Goal: Information Seeking & Learning: Learn about a topic

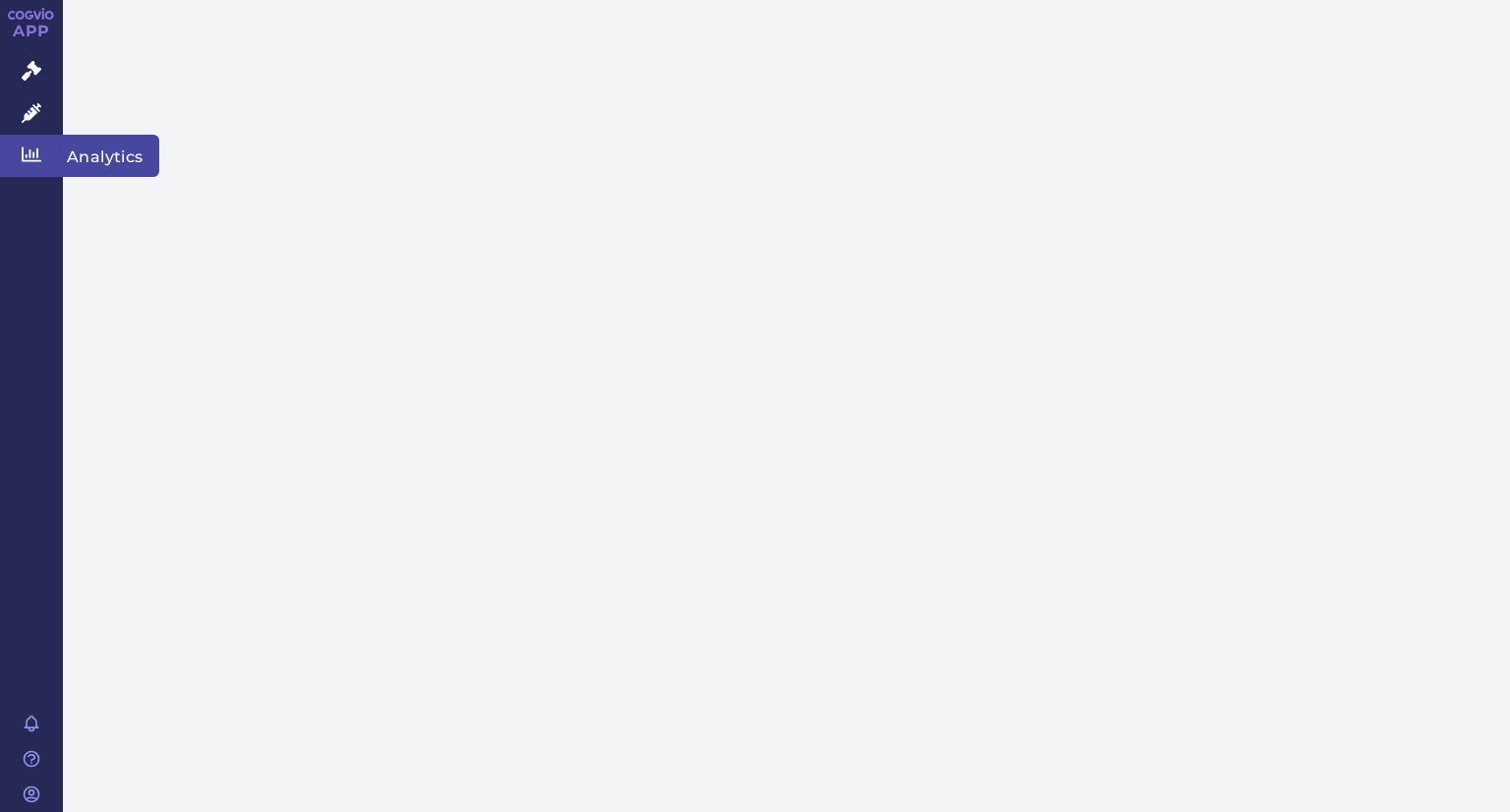
click at [58, 158] on link "Analytics" at bounding box center [31, 155] width 63 height 41
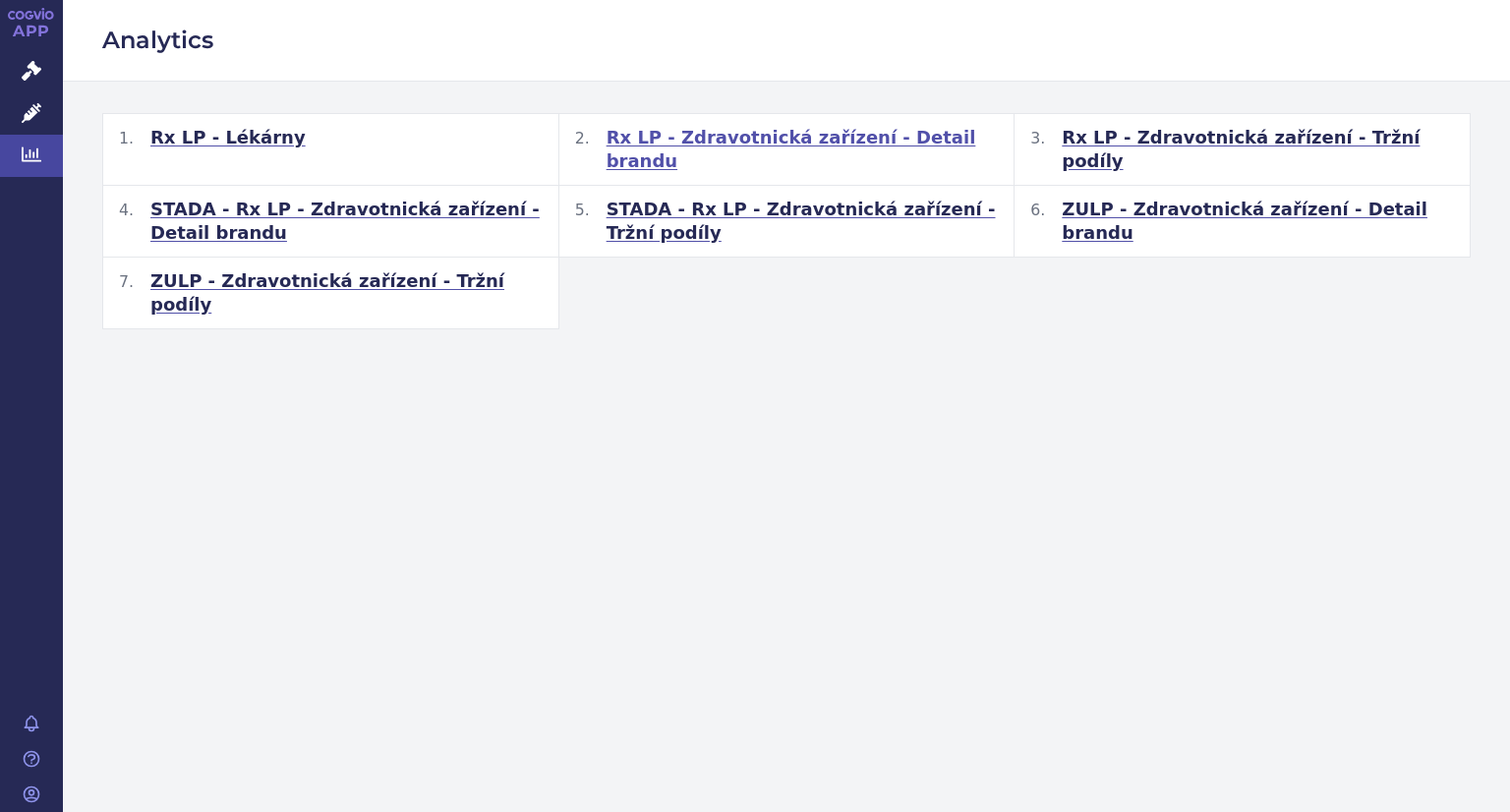
click at [769, 140] on span "Rx LP - Zdravotnická zařízení - Detail brandu" at bounding box center [802, 149] width 392 height 47
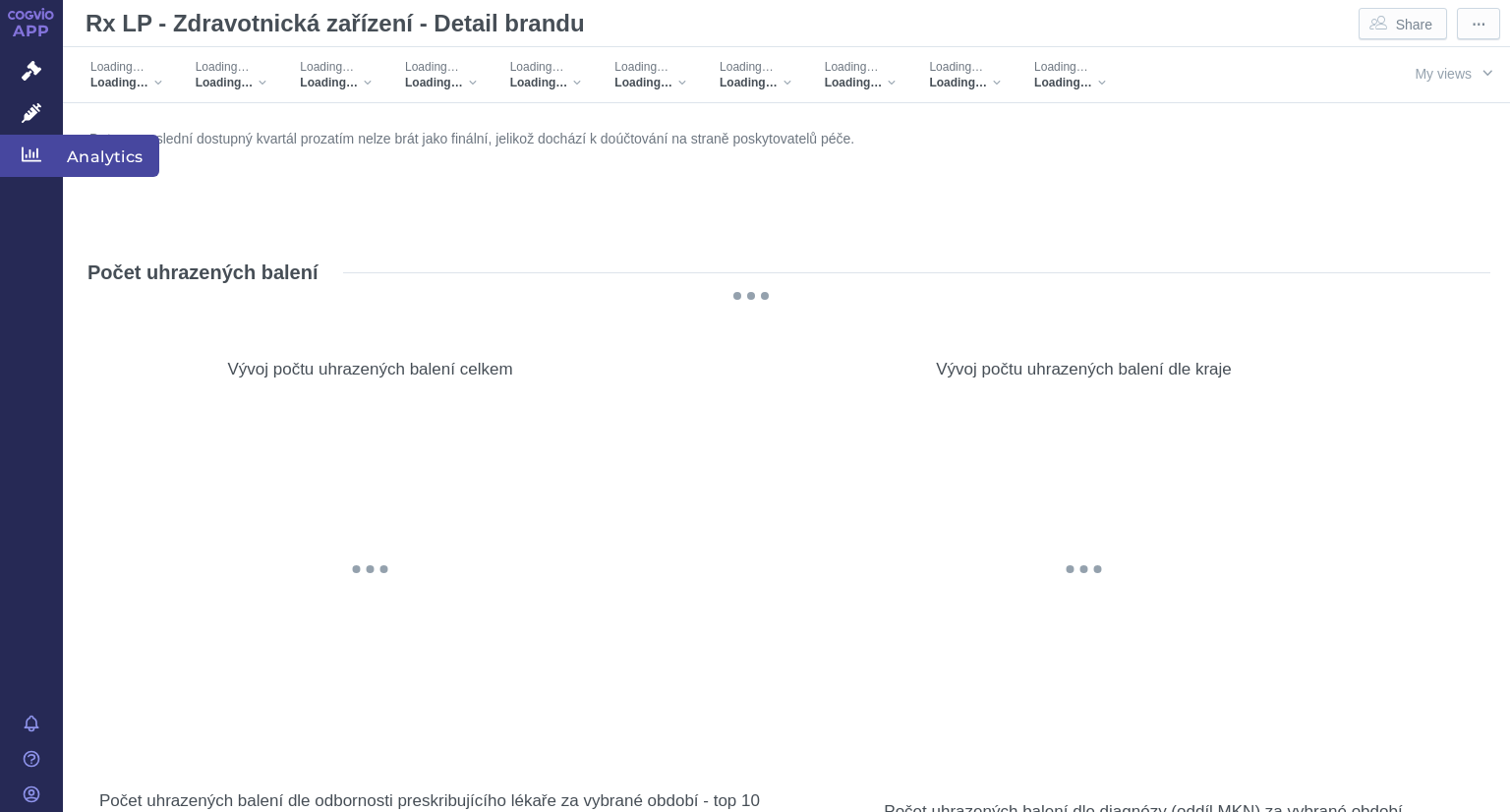
click at [35, 154] on icon at bounding box center [32, 154] width 20 height 20
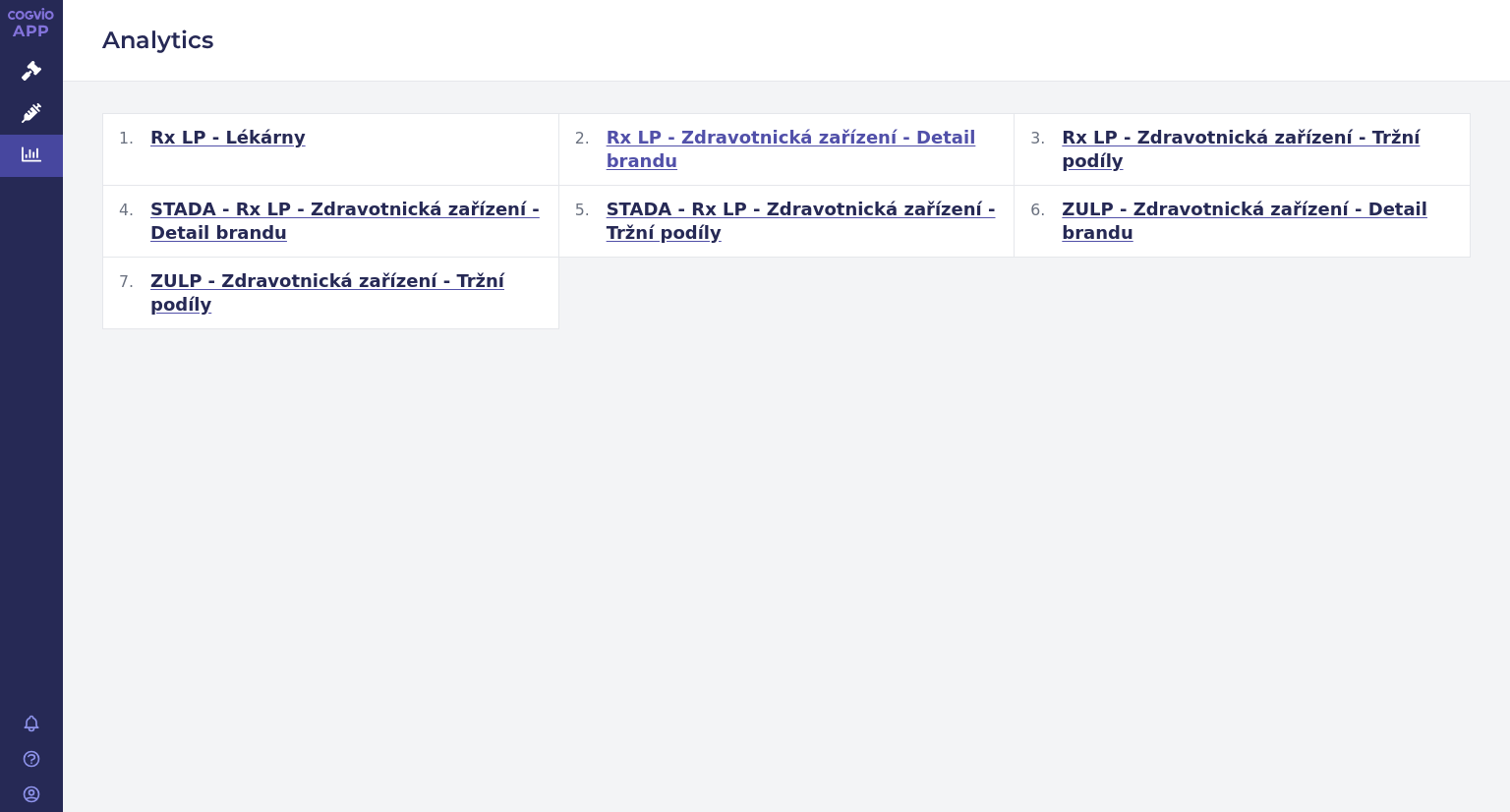
click at [682, 133] on span "Rx LP - Zdravotnická zařízení - Detail brandu" at bounding box center [802, 149] width 392 height 47
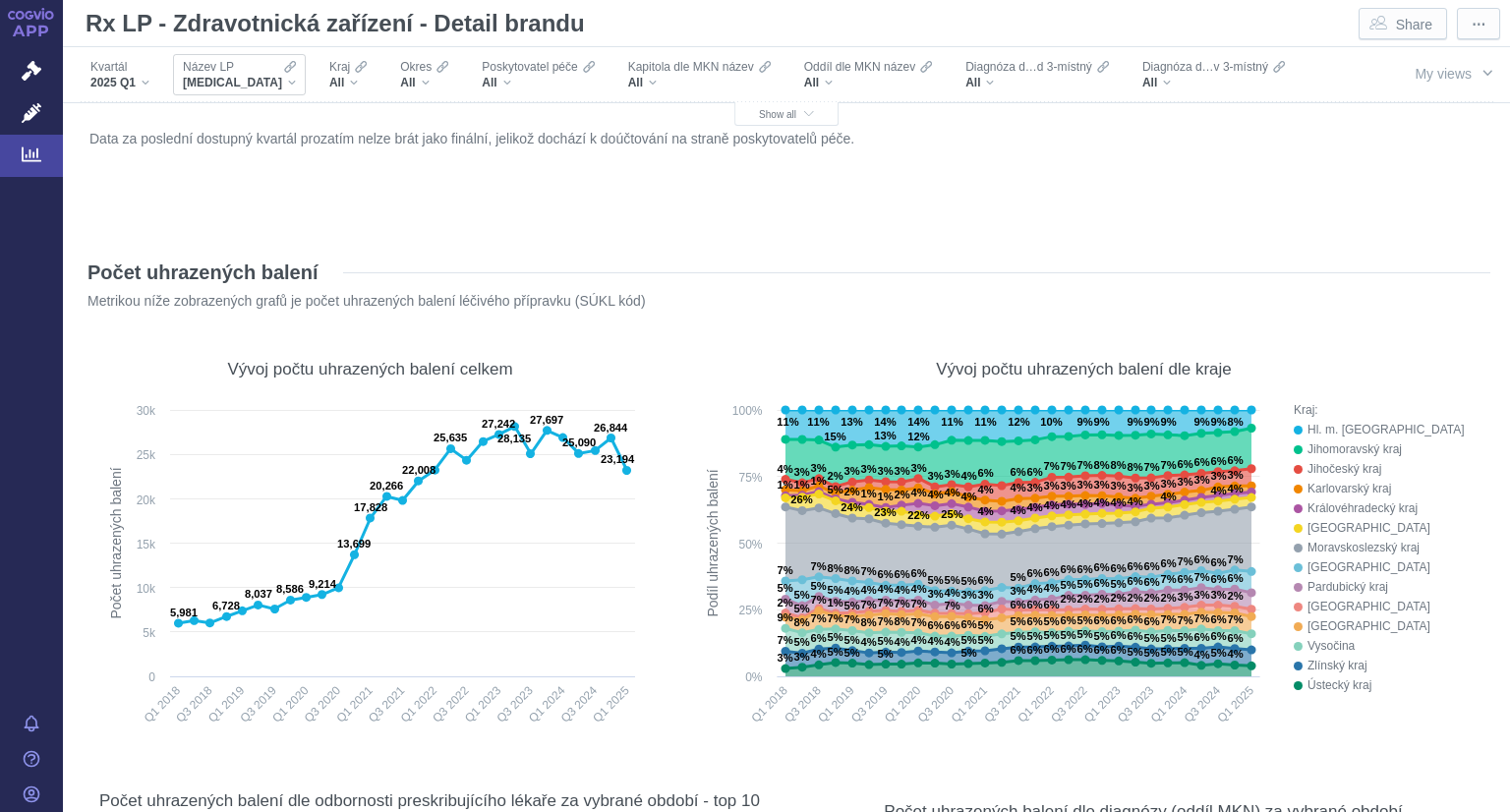
click at [245, 86] on div "XARELTO" at bounding box center [239, 83] width 113 height 16
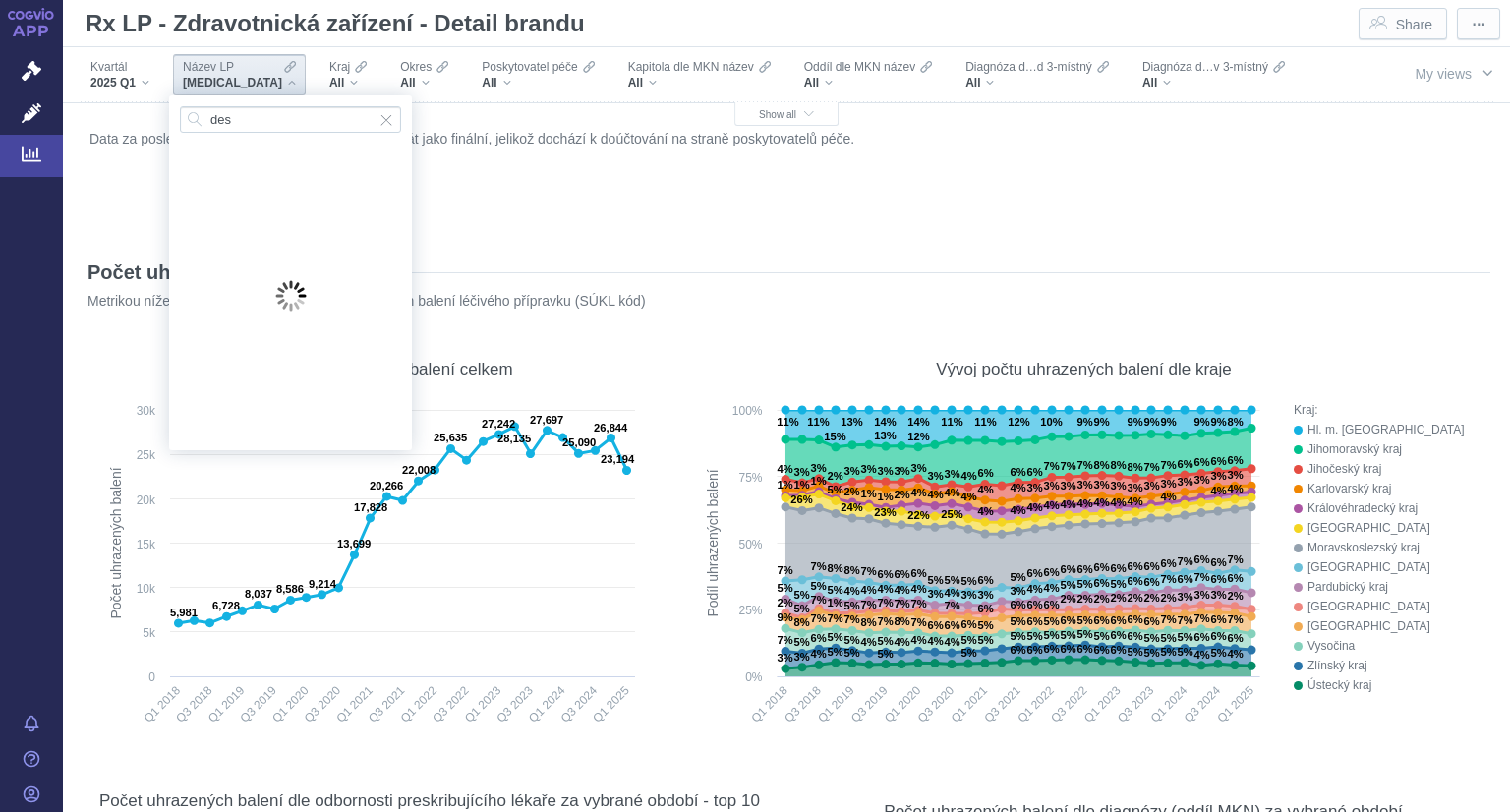
type input "desm"
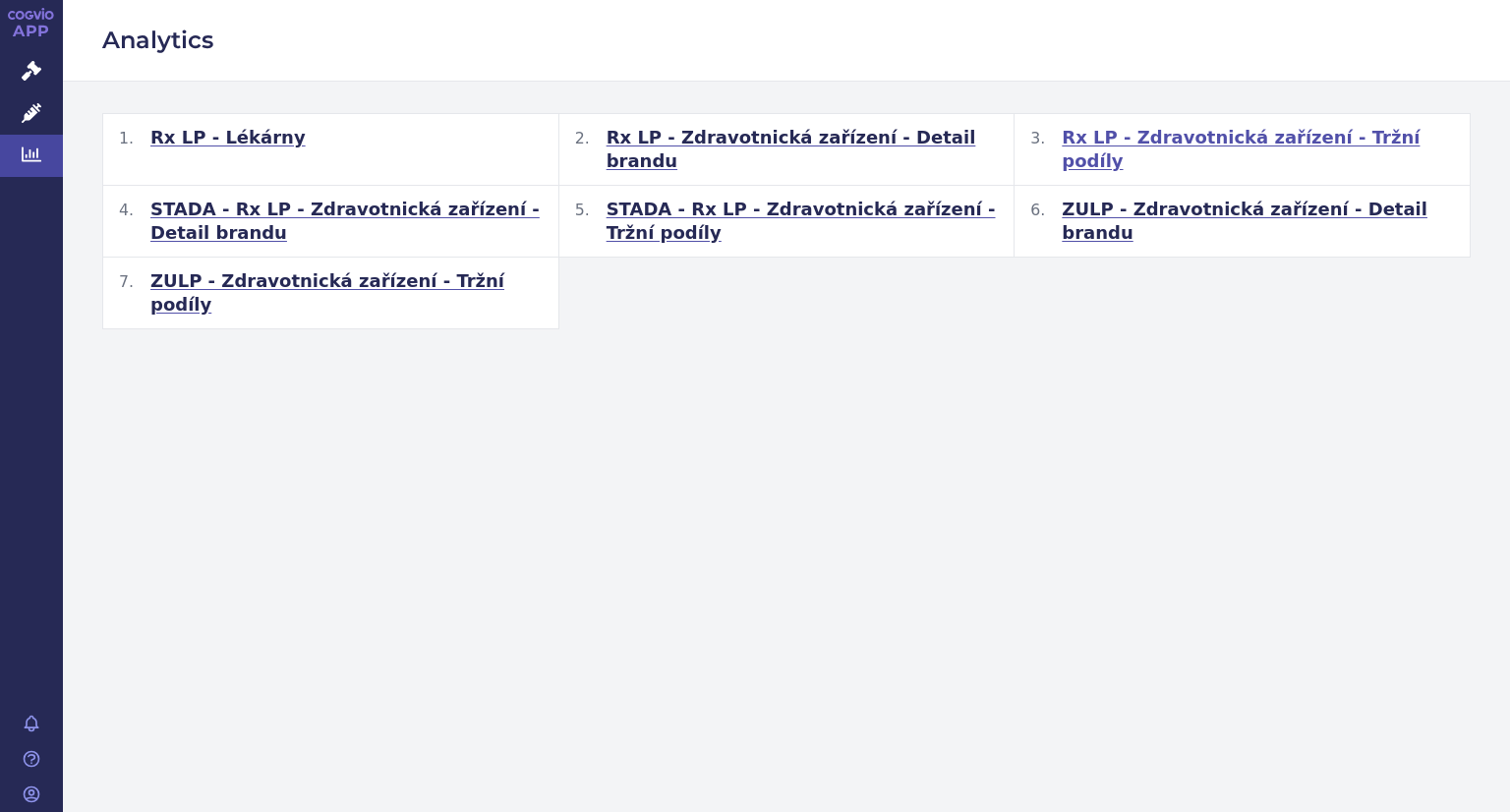
click at [1135, 140] on span "Rx LP - Zdravotnická zařízení - Tržní podíly" at bounding box center [1257, 149] width 392 height 47
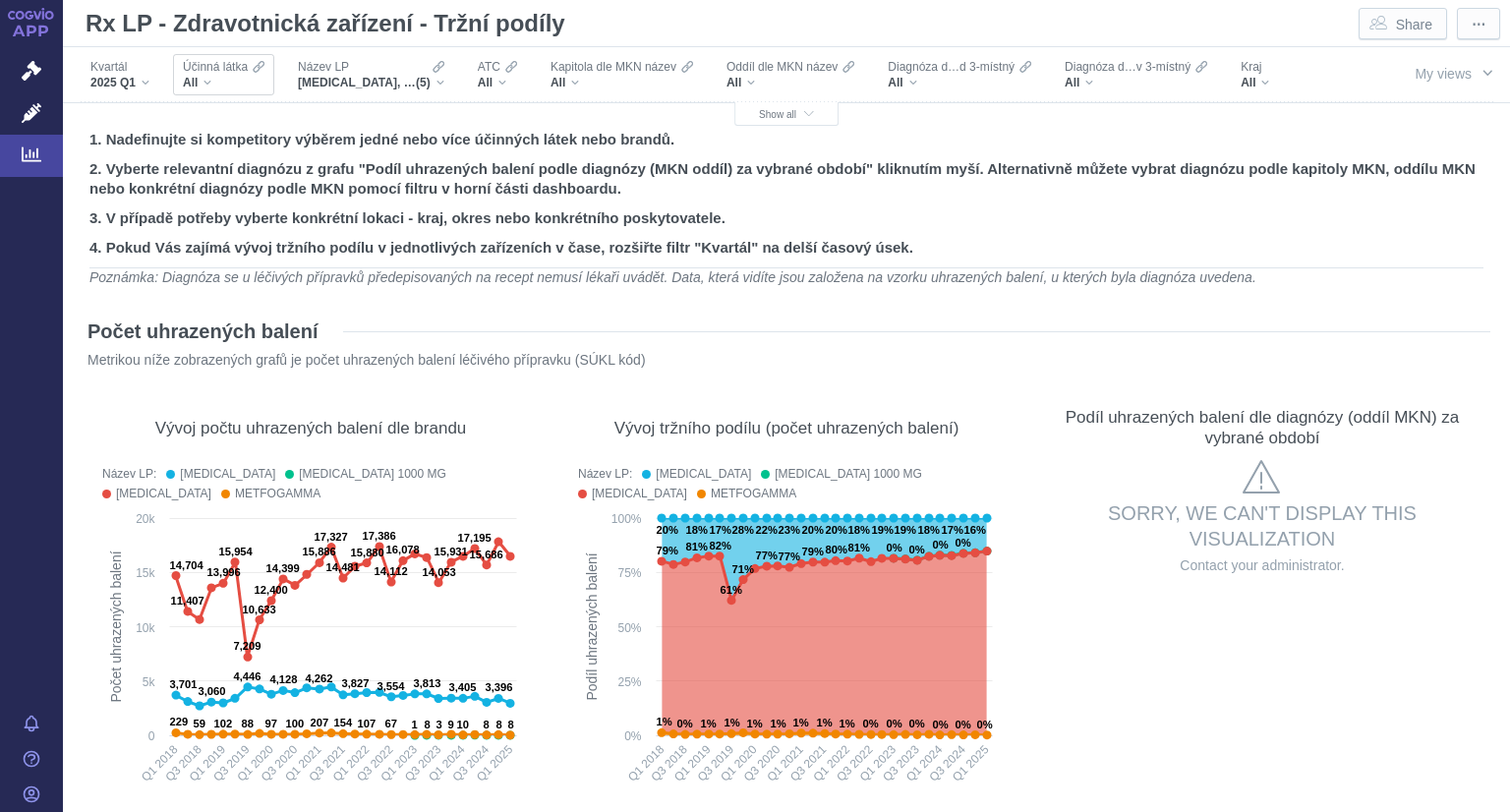
click at [214, 80] on div "All" at bounding box center [224, 83] width 82 height 16
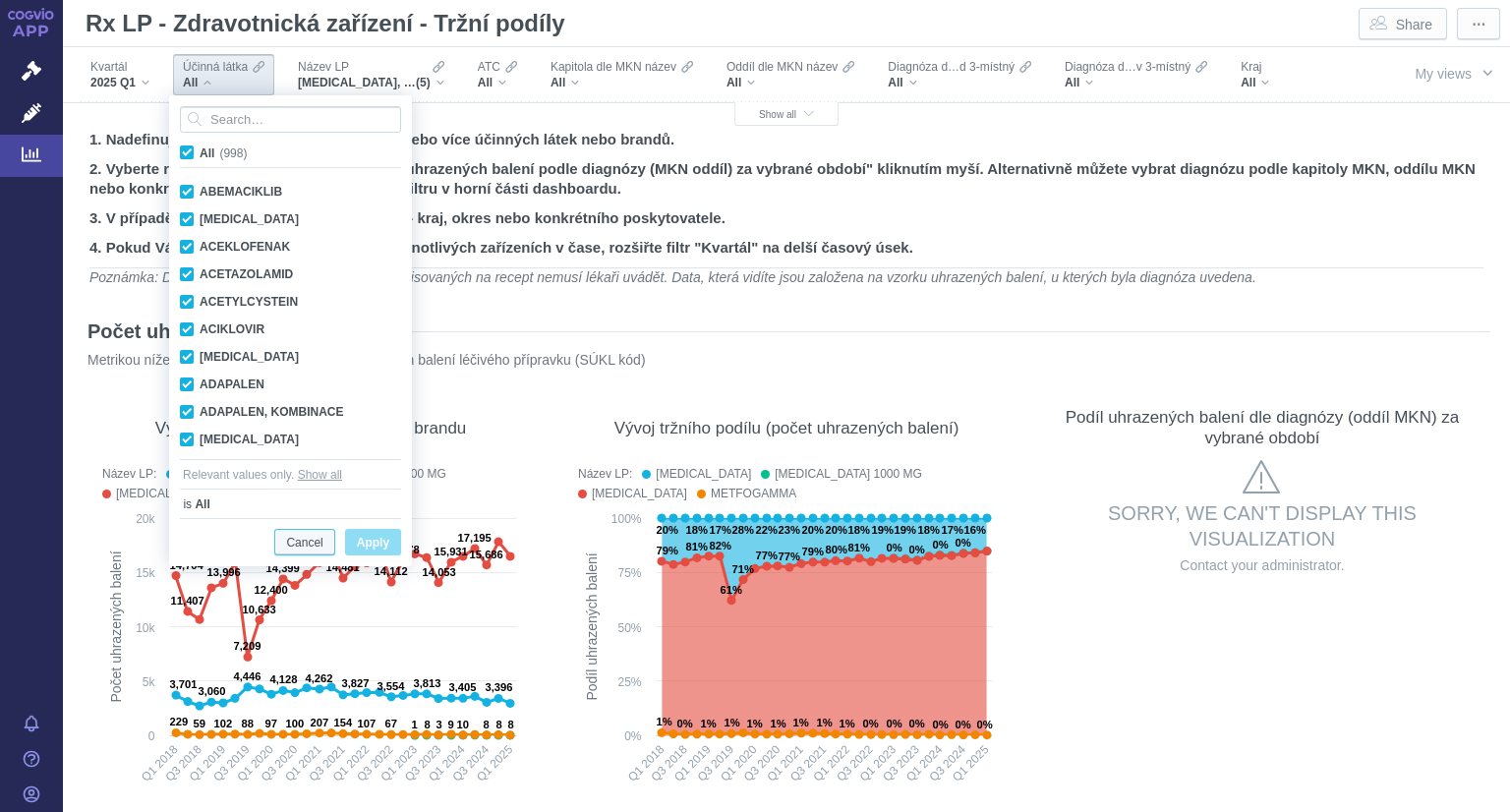
click at [279, 541] on button "Cancel" at bounding box center [304, 542] width 60 height 27
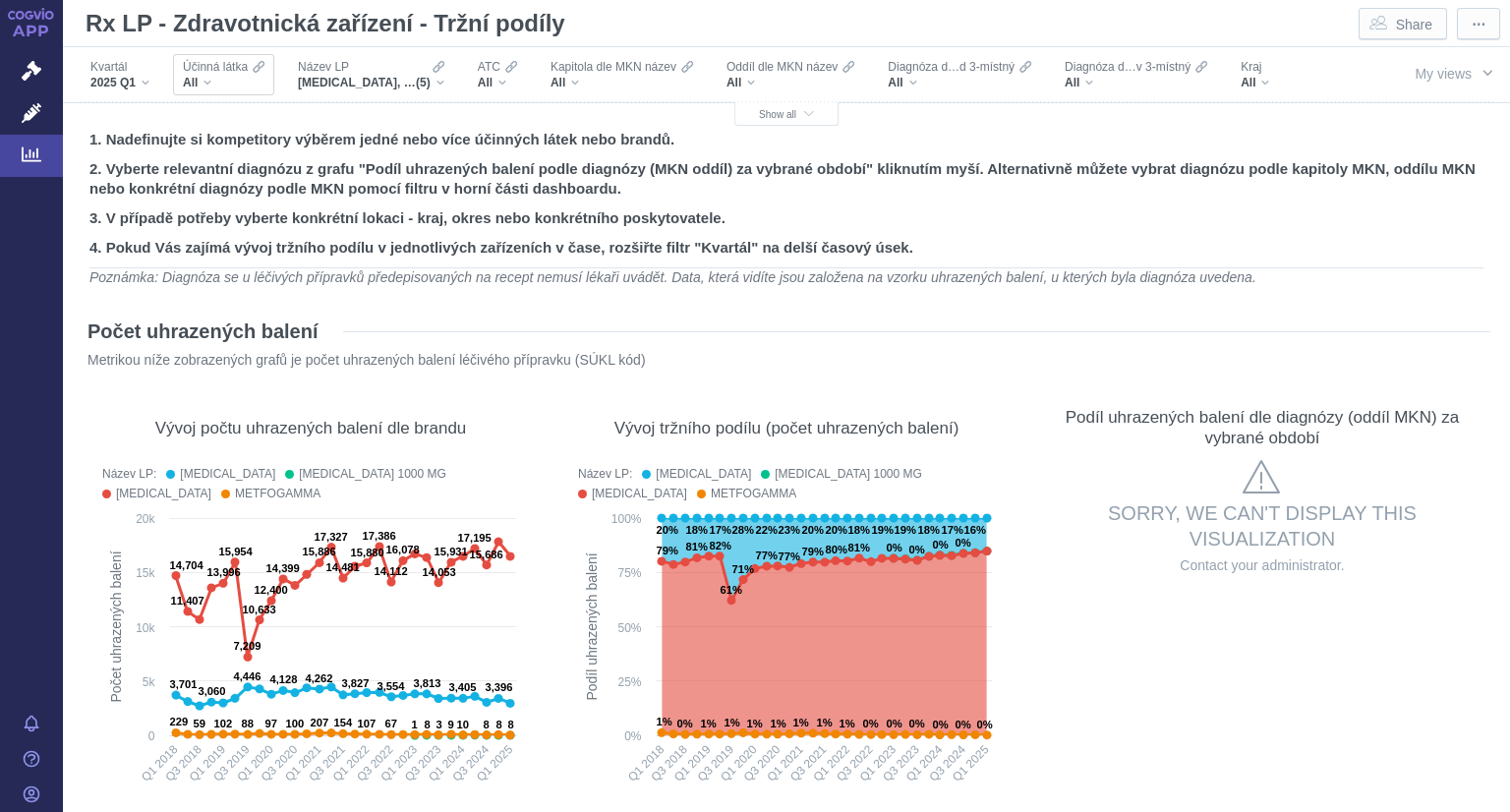
click at [219, 92] on div "Účinná látka All" at bounding box center [223, 74] width 101 height 41
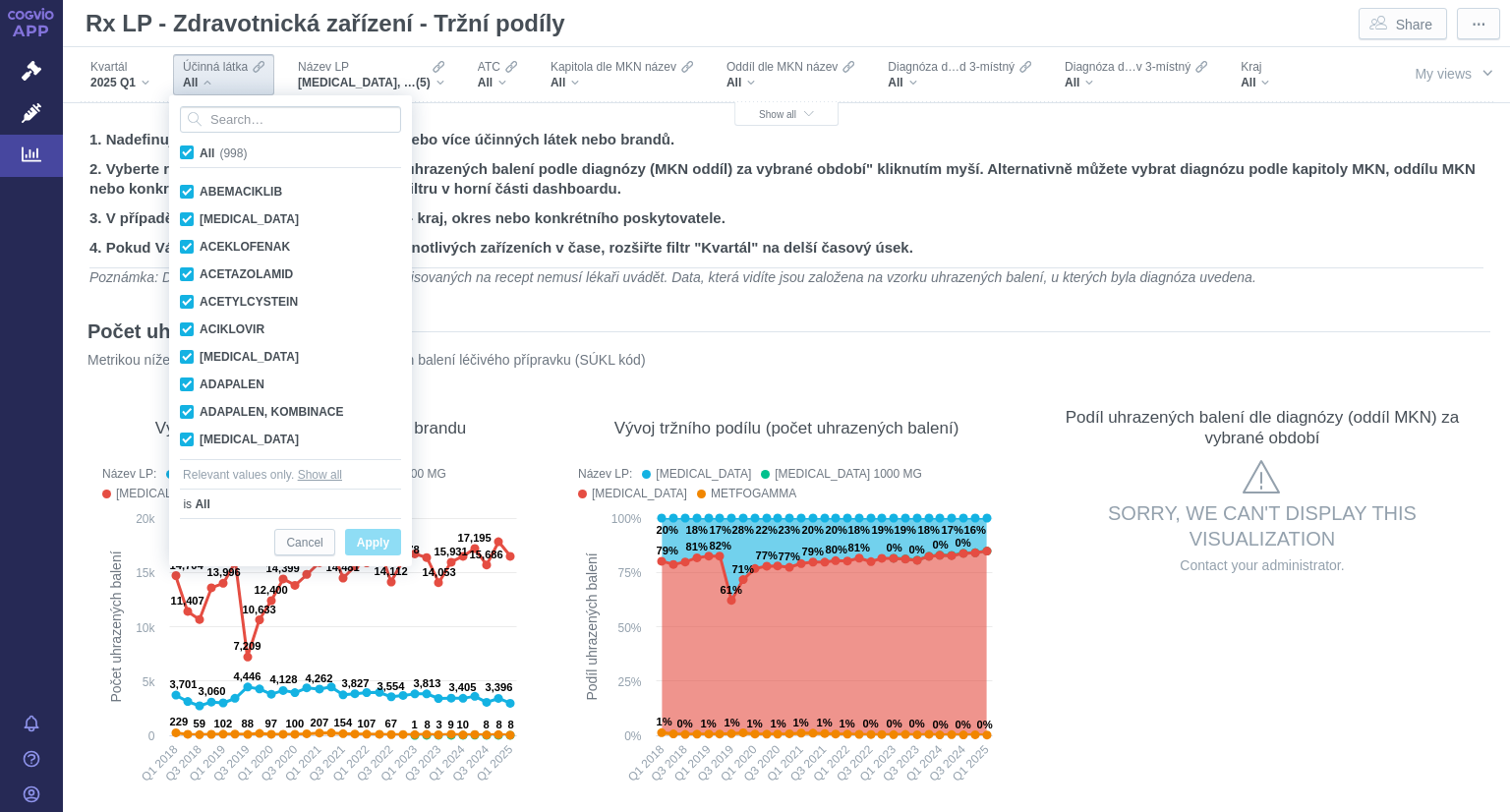
click at [200, 150] on span "All (998)" at bounding box center [223, 153] width 47 height 14
click at [200, 150] on input "All (998)" at bounding box center [206, 149] width 13 height 13
checkbox input "false"
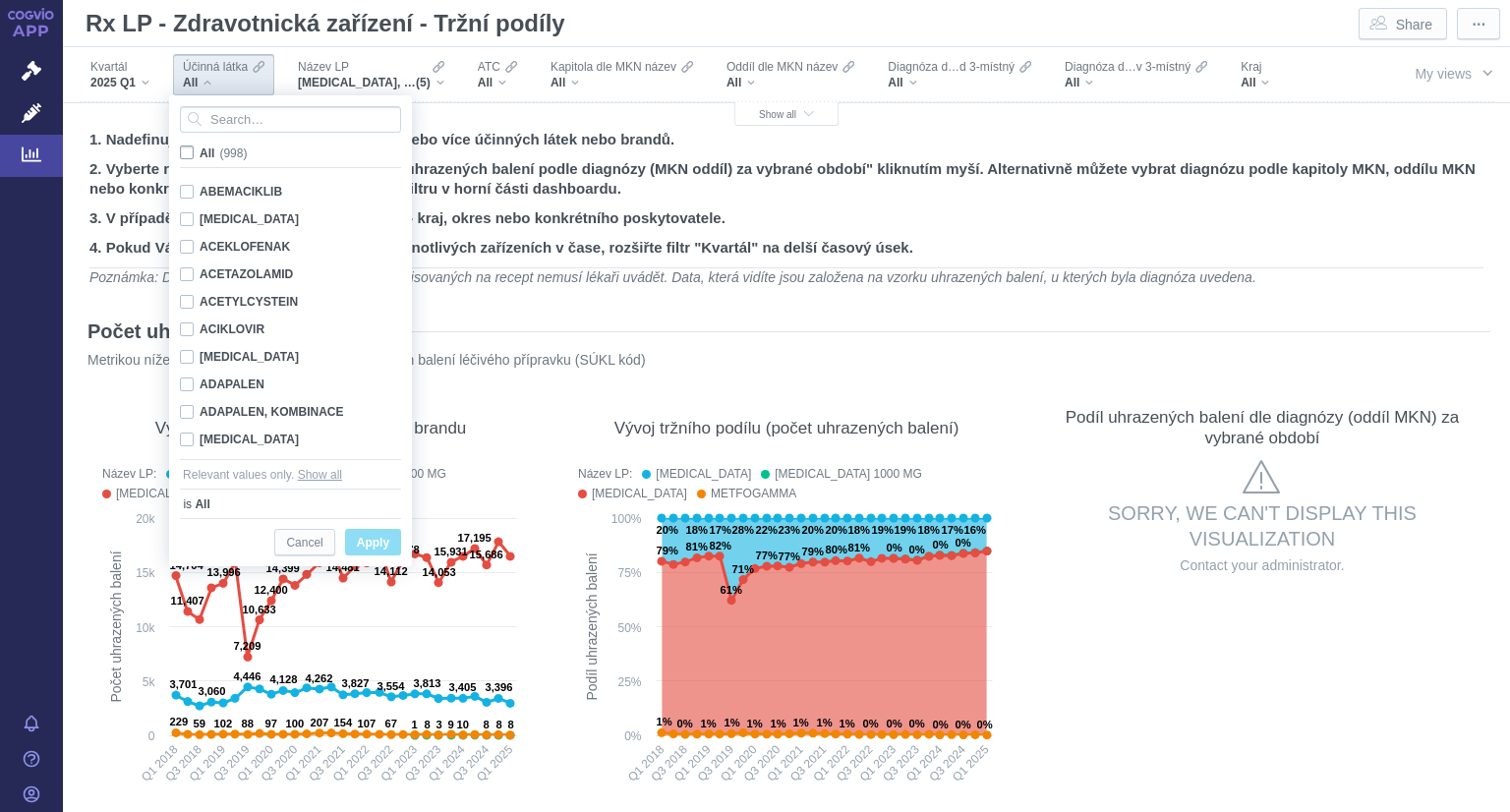
checkbox input "false"
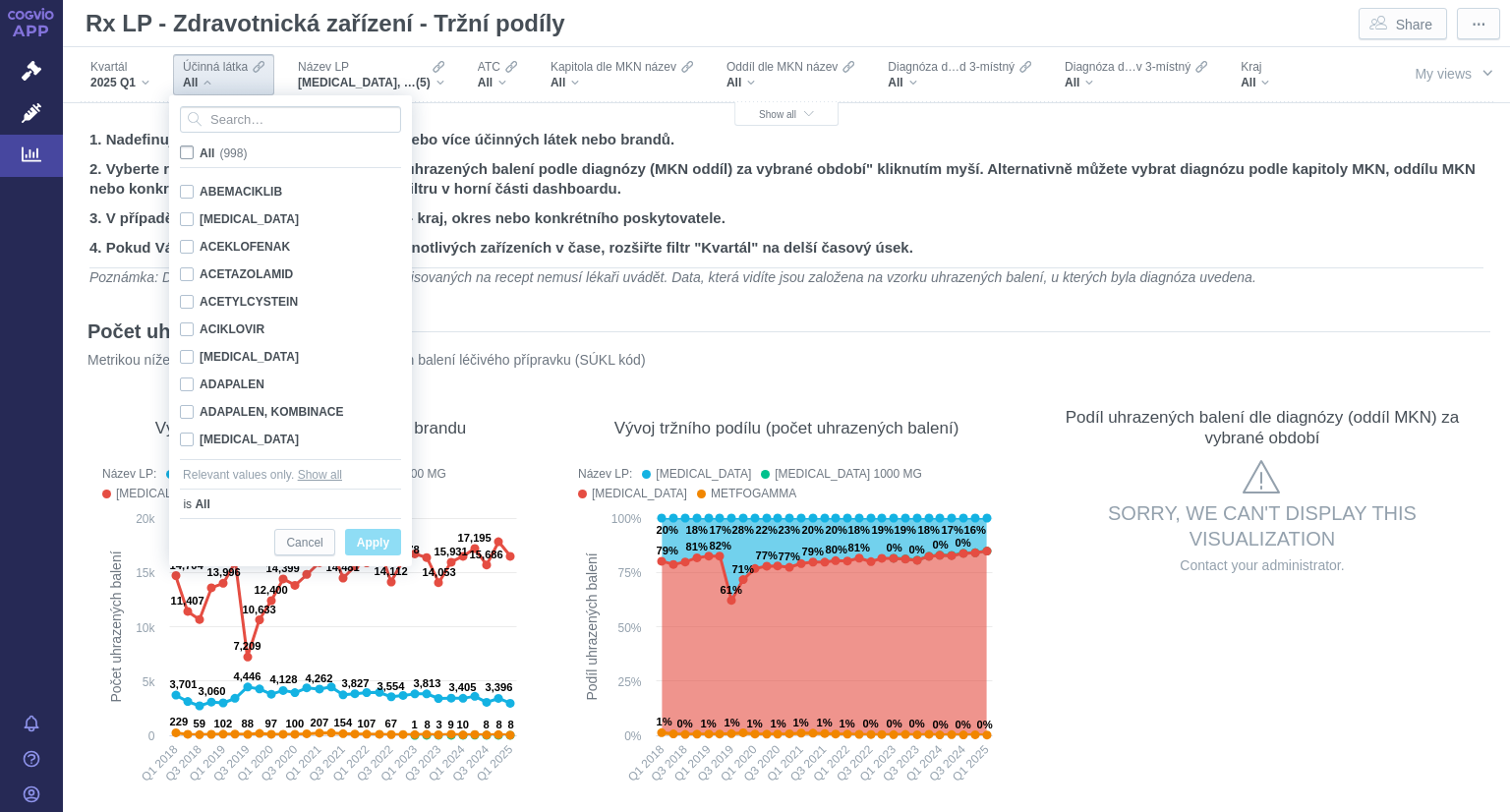
checkbox input "false"
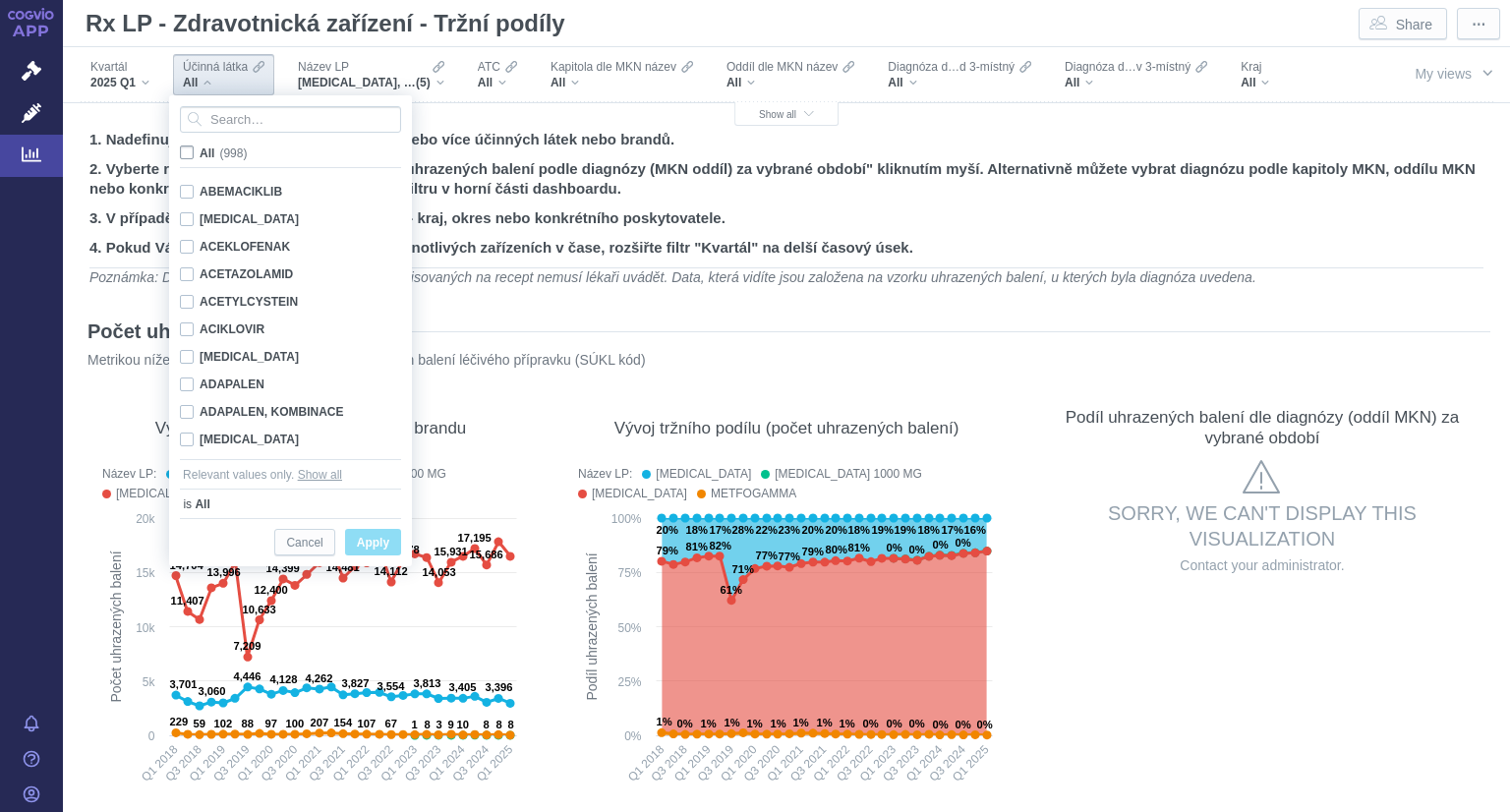
checkbox input "false"
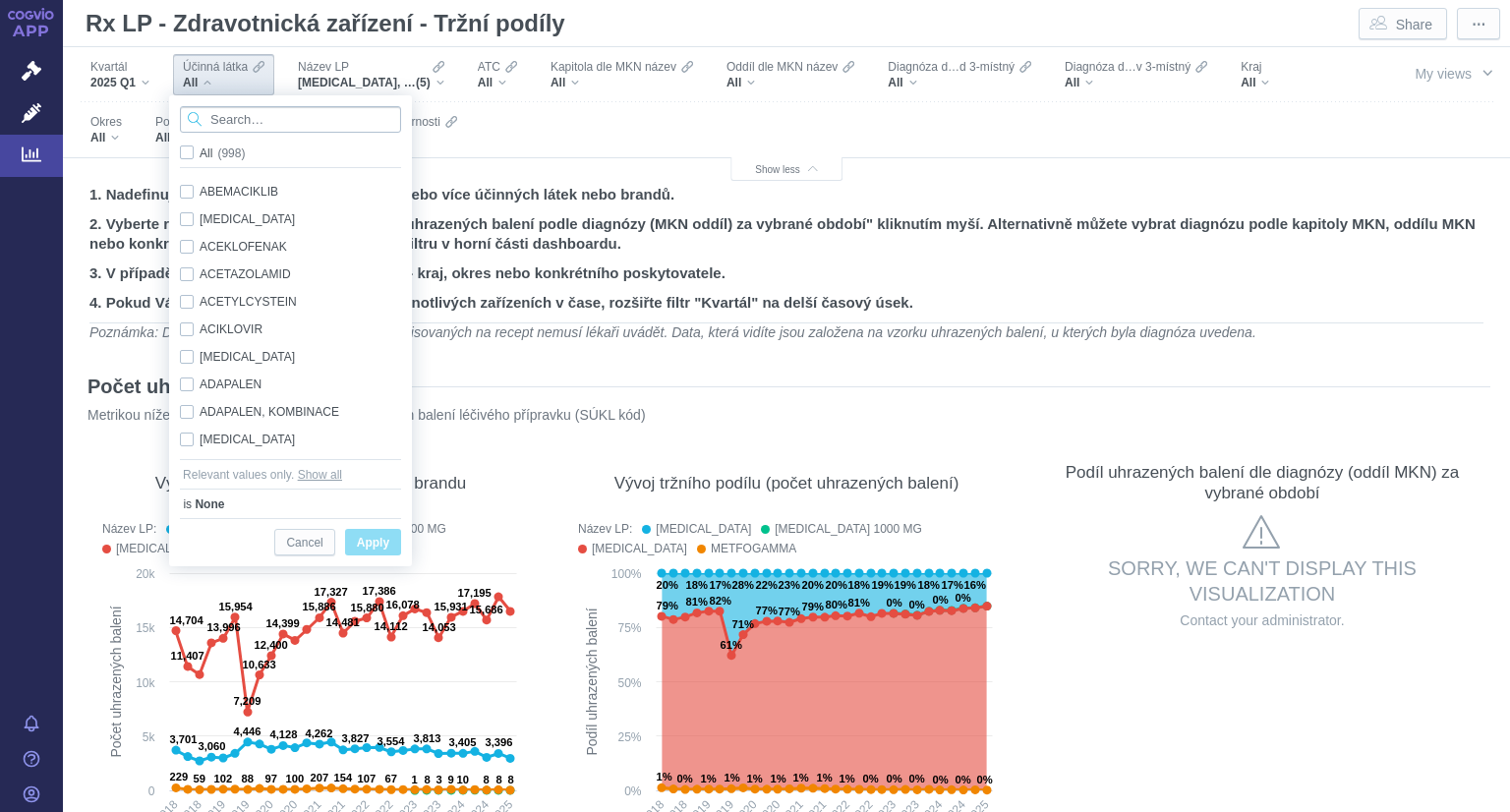
click at [237, 123] on input "Search attribute values" at bounding box center [290, 119] width 221 height 27
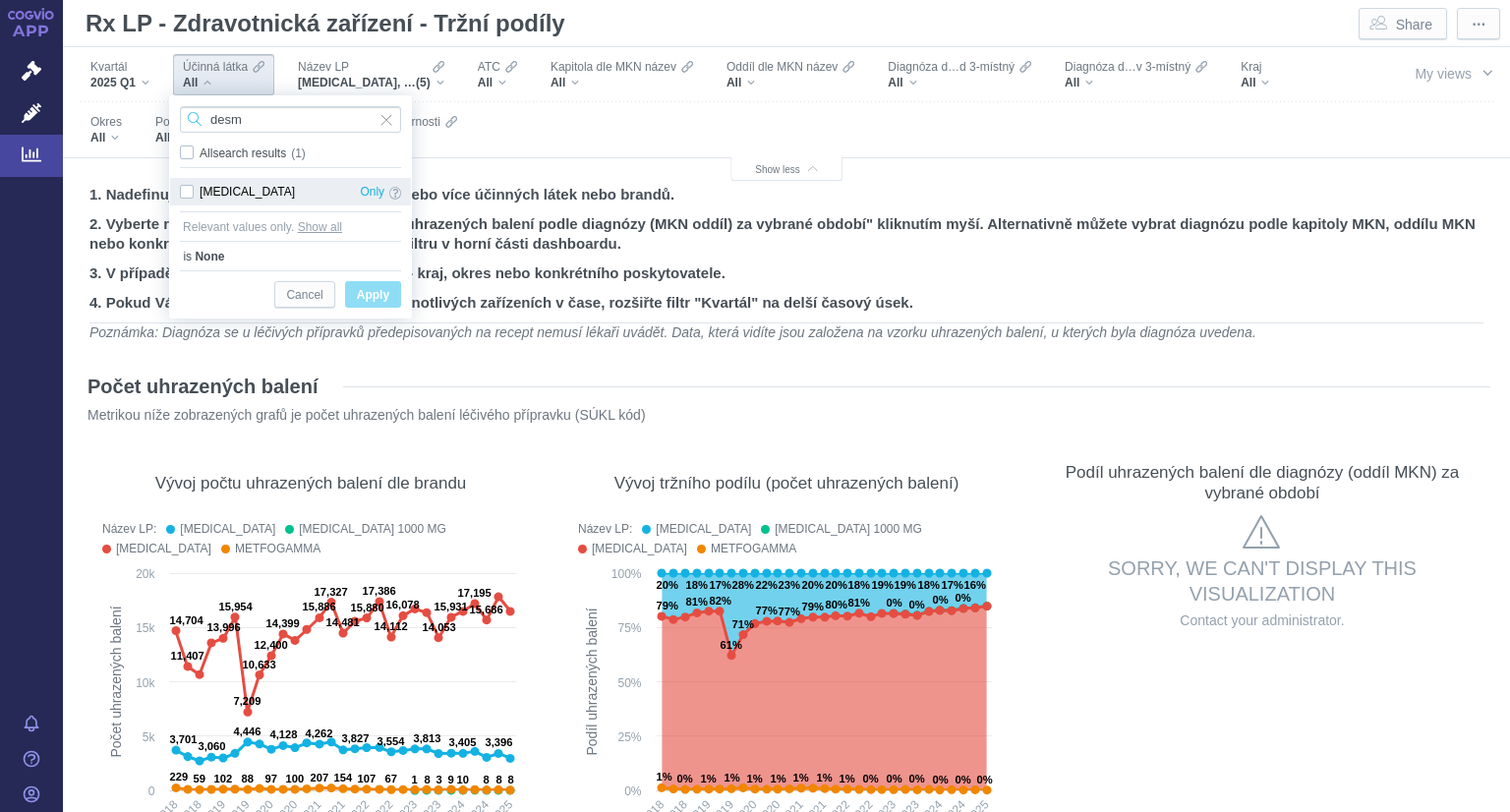
type input "desm"
click at [189, 193] on div "DESMOPRESSIN Only" at bounding box center [290, 192] width 241 height 28
checkbox input "true"
click at [377, 300] on span "Apply" at bounding box center [373, 295] width 32 height 25
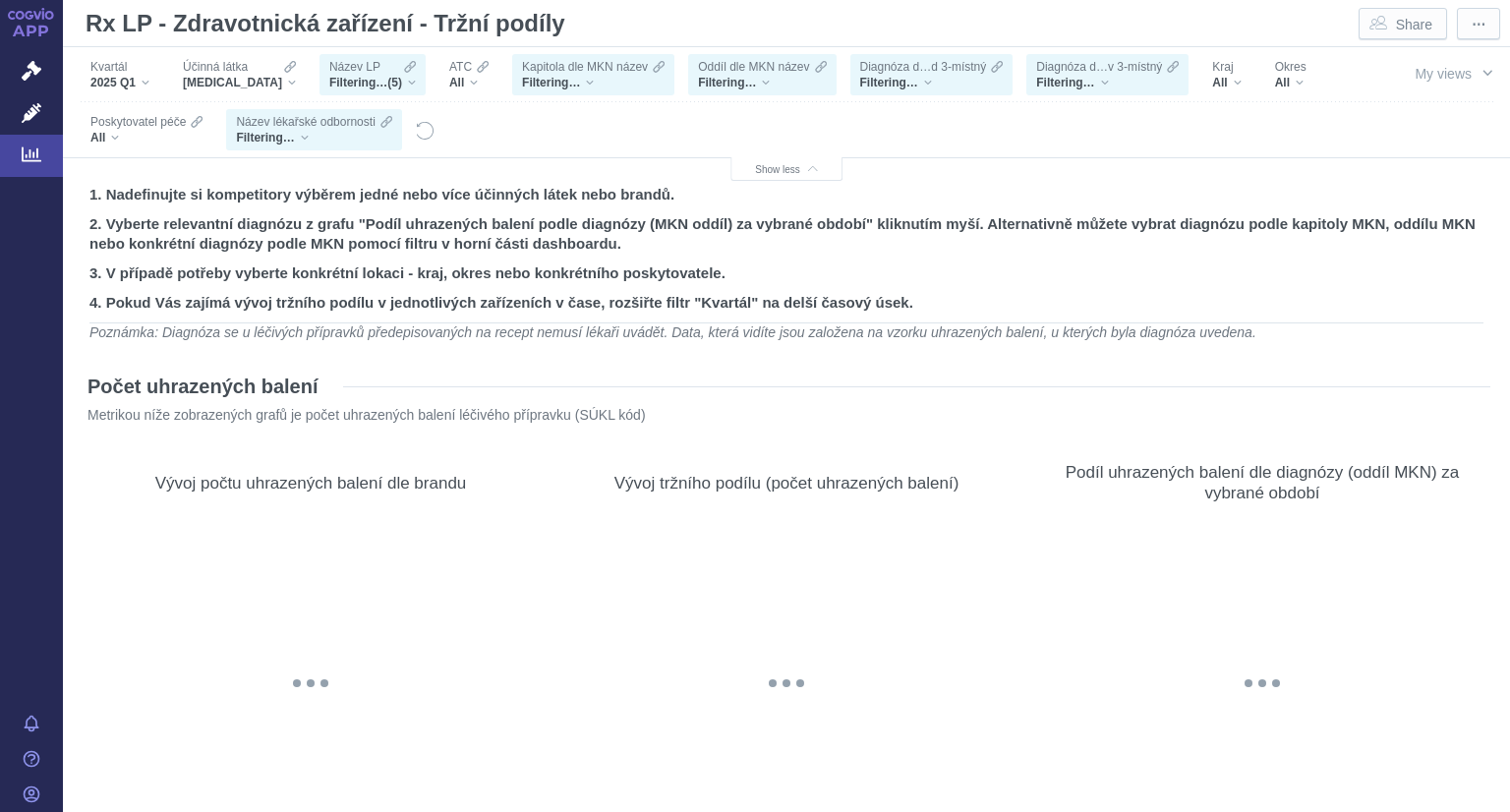
click at [407, 86] on div "Filtering… (5)" at bounding box center [372, 83] width 86 height 16
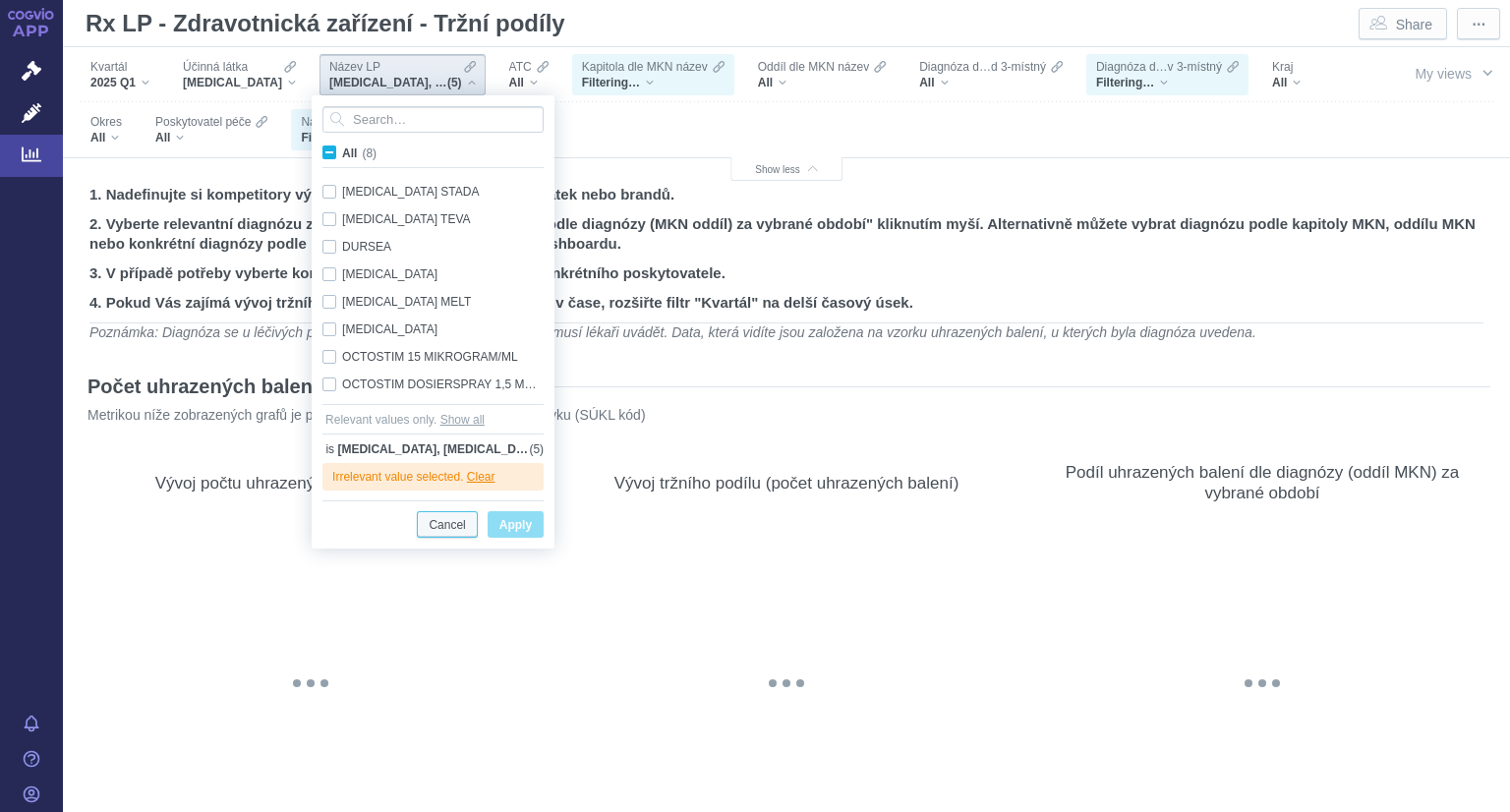
click at [454, 529] on span "Cancel" at bounding box center [447, 525] width 36 height 25
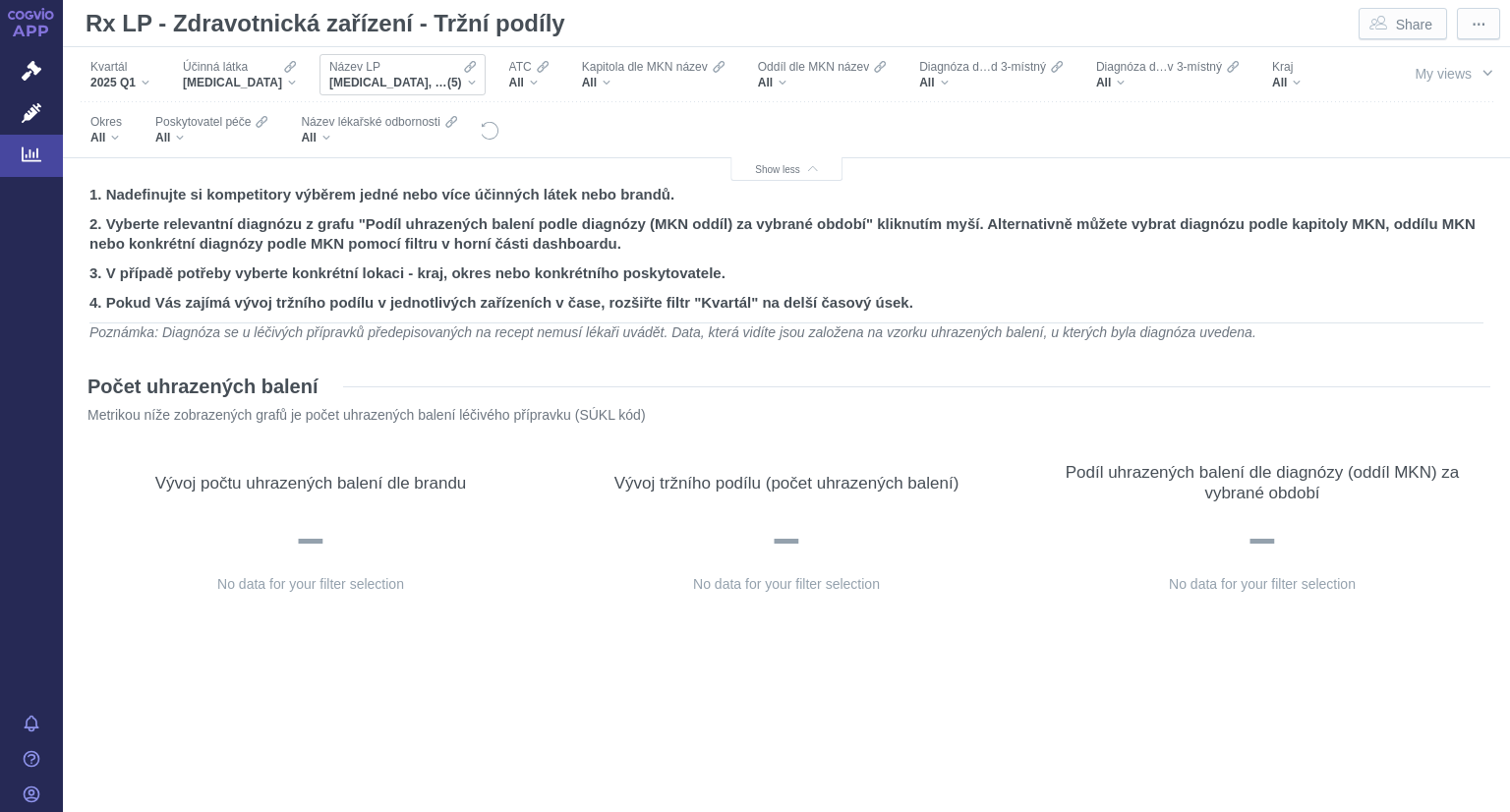
click at [468, 82] on div "GLUCOPHAGE, GLUCOPHAGE 1000 MG, GLUCOPHAGE XR, METFOGAMMA, METFOGAMMA 500 (5)" at bounding box center [402, 83] width 146 height 16
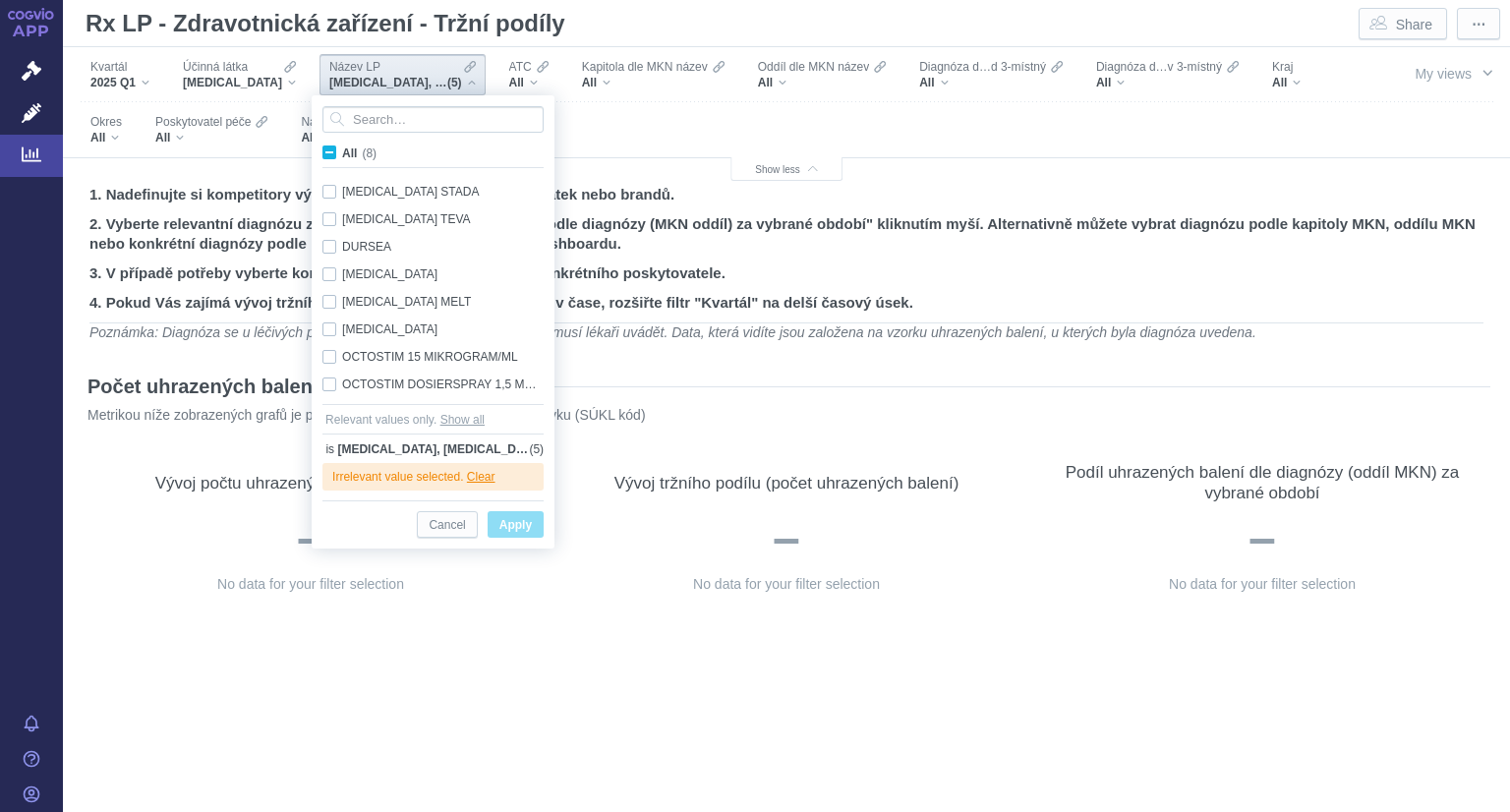
click at [342, 152] on span "All (8)" at bounding box center [359, 153] width 34 height 14
click at [342, 152] on input "All (8)" at bounding box center [348, 149] width 13 height 13
checkbox input "true"
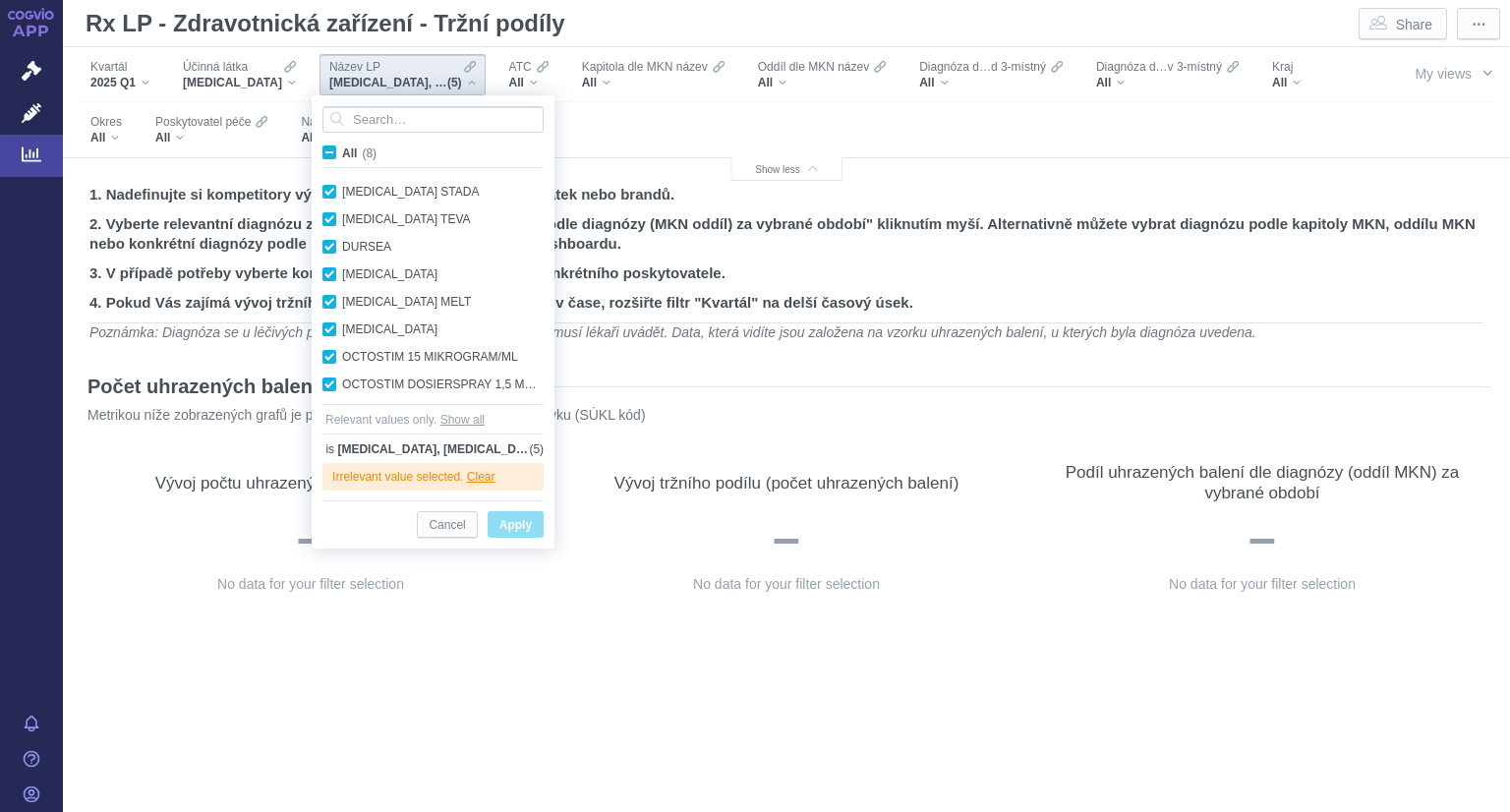
checkbox input "true"
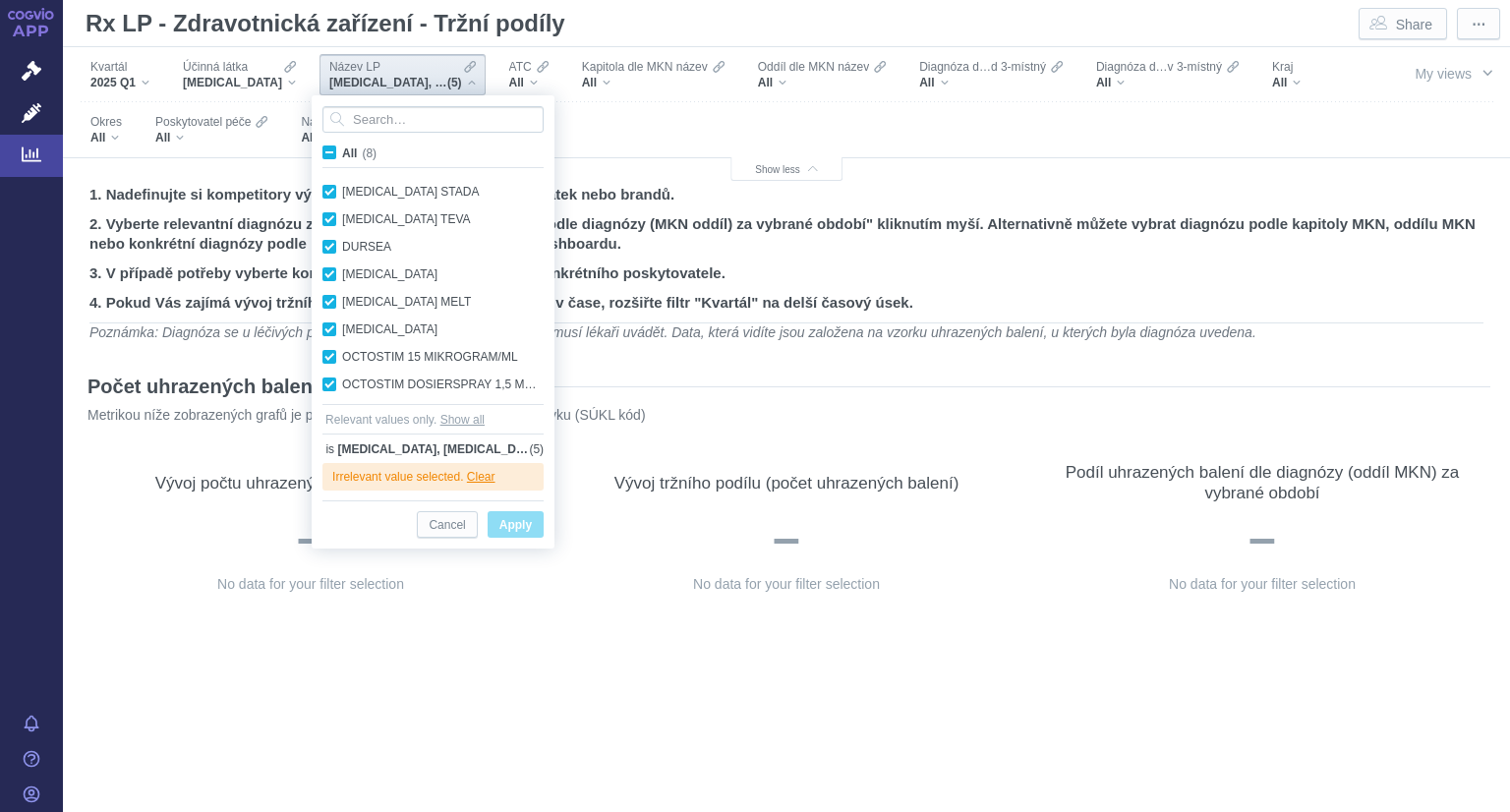
checkbox input "true"
click at [509, 522] on span "Apply" at bounding box center [515, 525] width 32 height 25
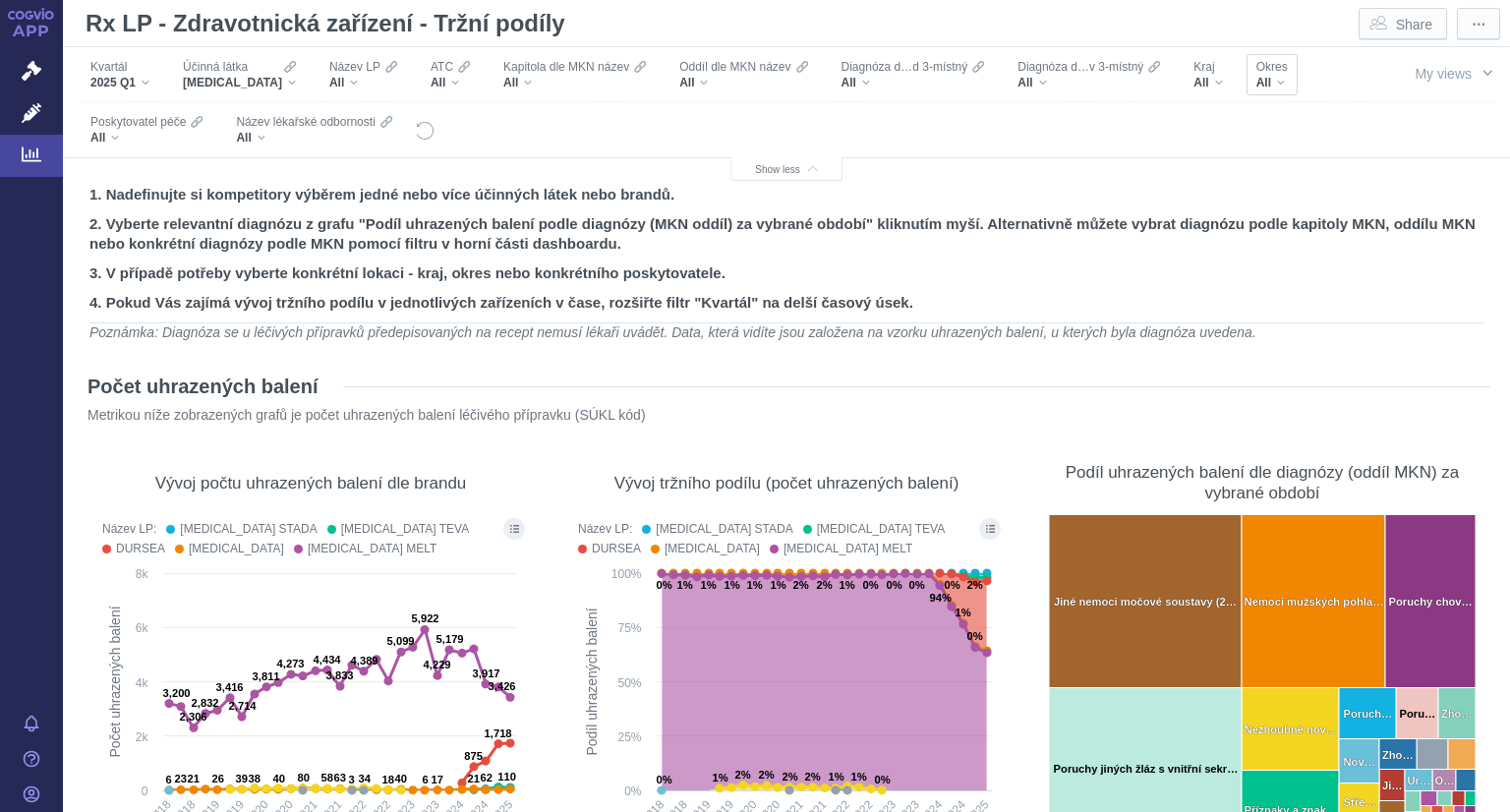
click at [1273, 81] on div "All" at bounding box center [1271, 83] width 31 height 16
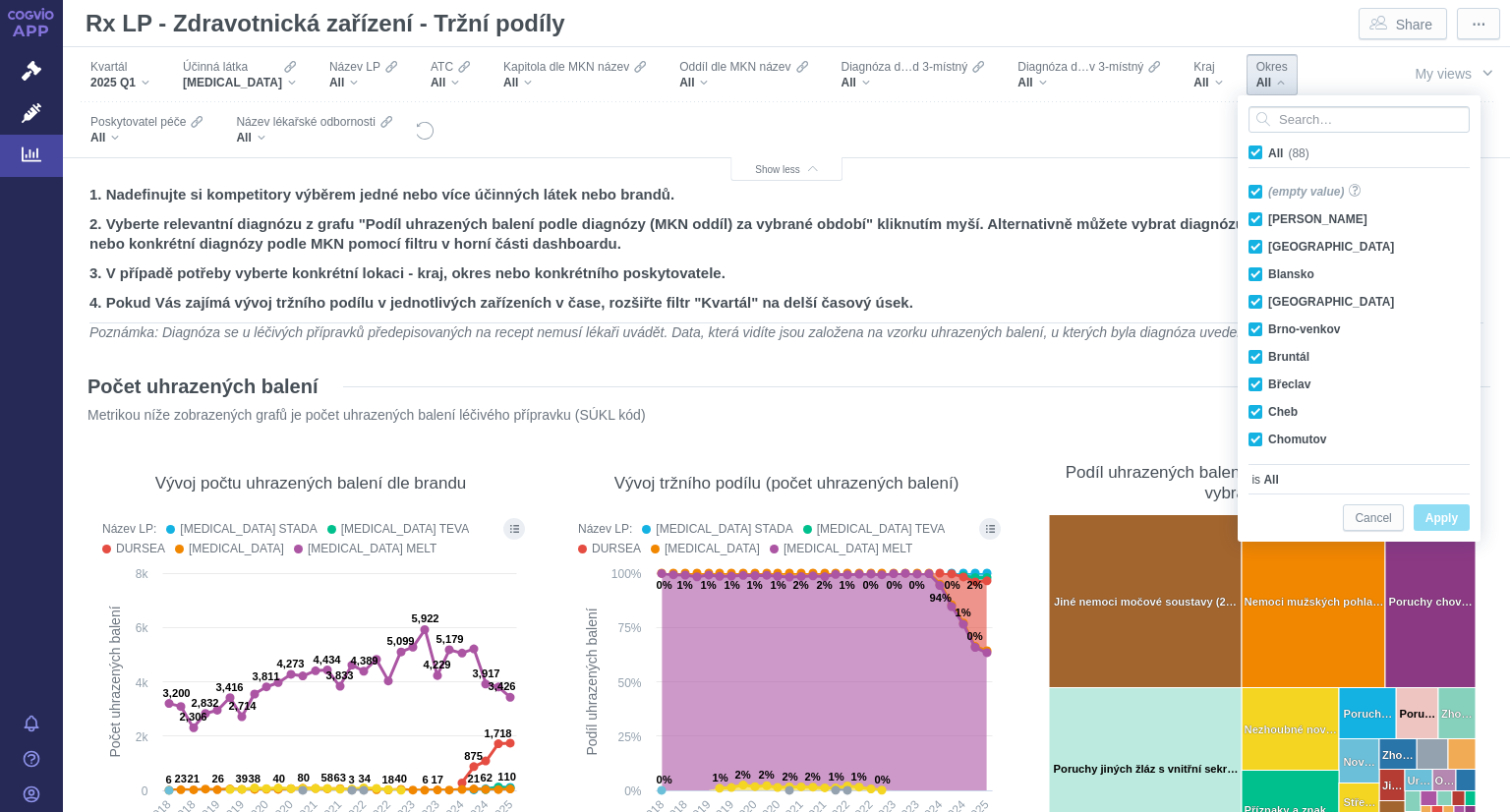
click at [1268, 157] on span "All (88)" at bounding box center [1288, 153] width 41 height 14
click at [1268, 155] on input "All (88)" at bounding box center [1274, 149] width 13 height 13
checkbox input "false"
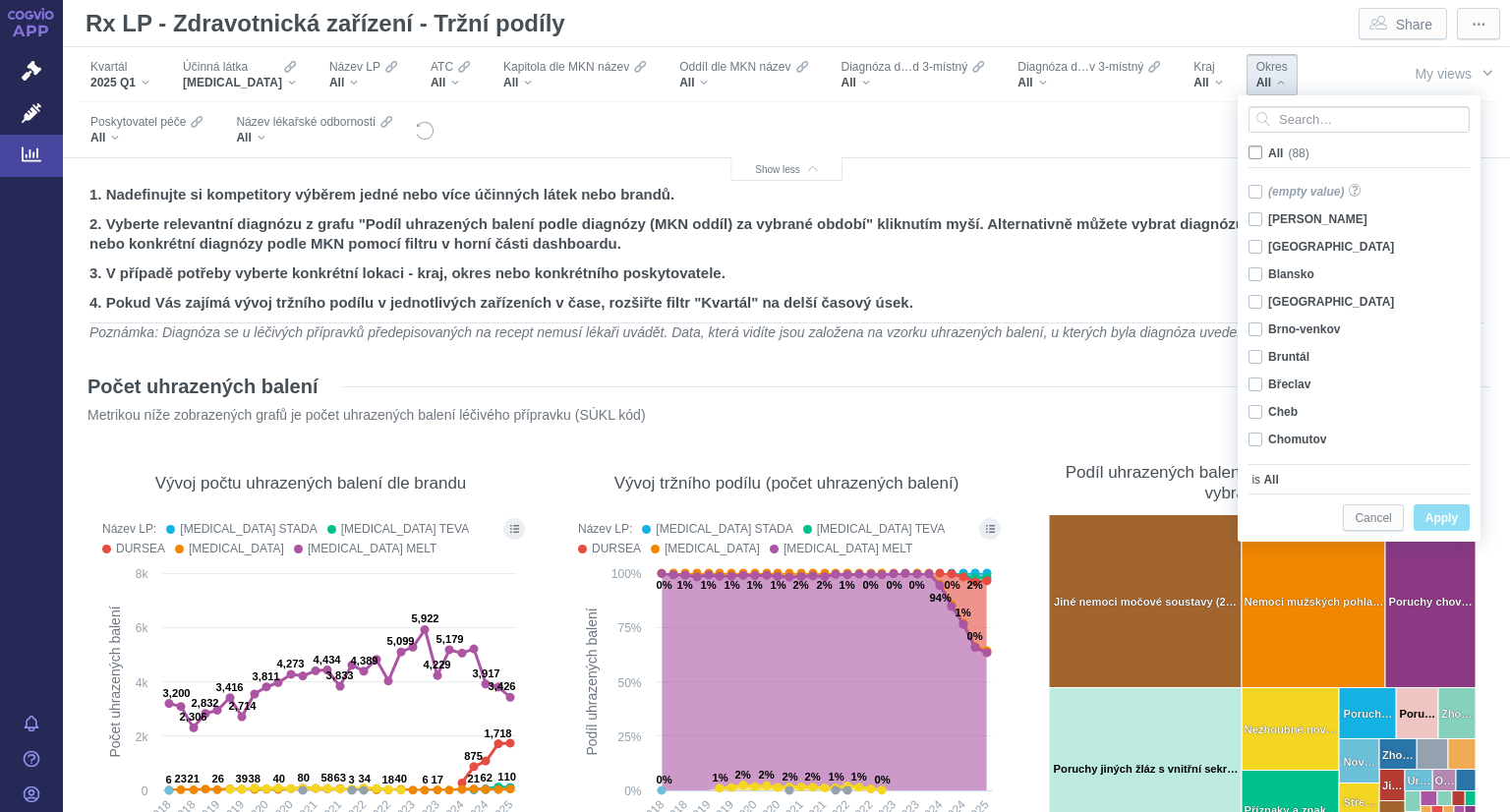
checkbox input "false"
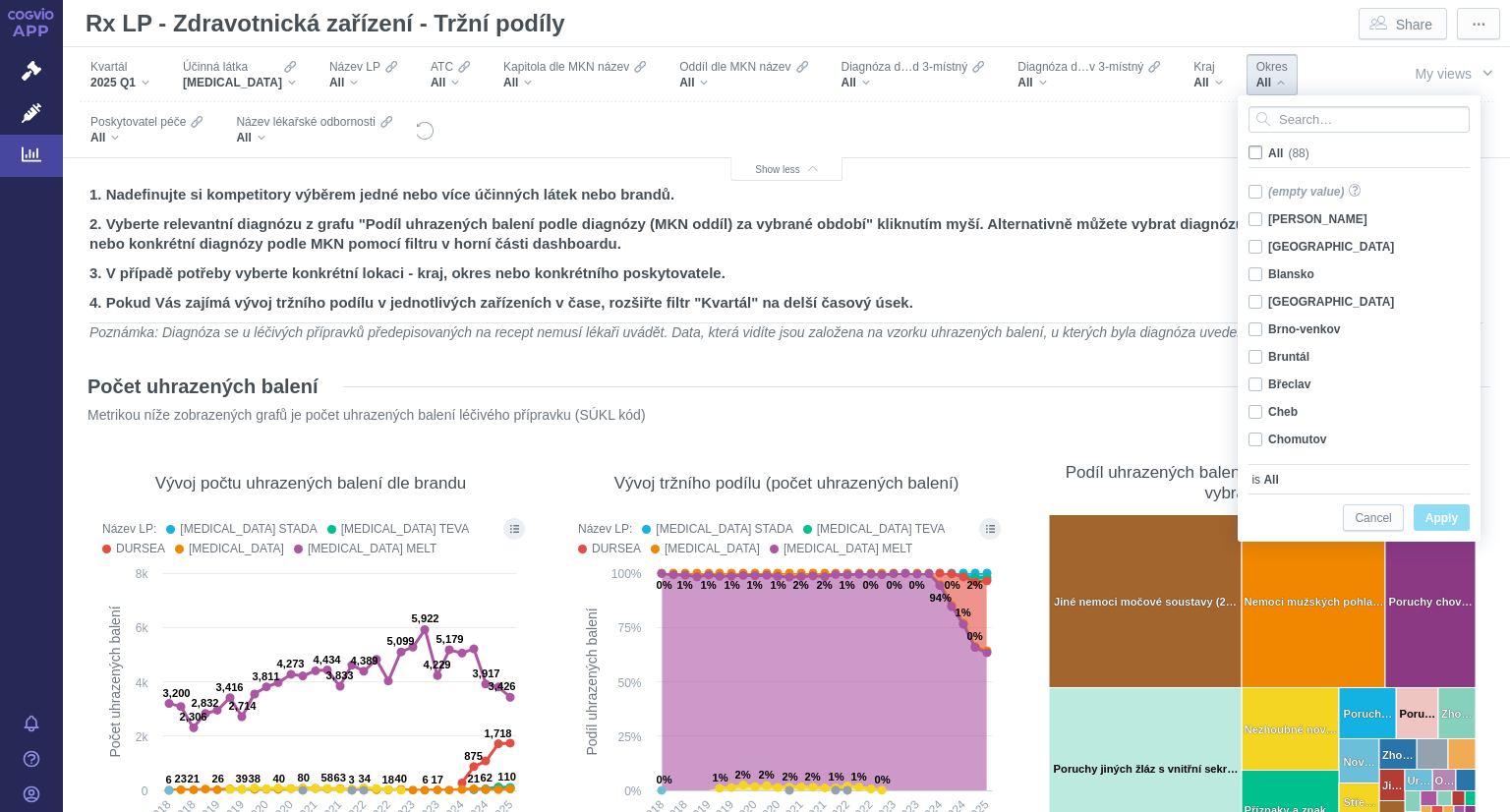
checkbox input "false"
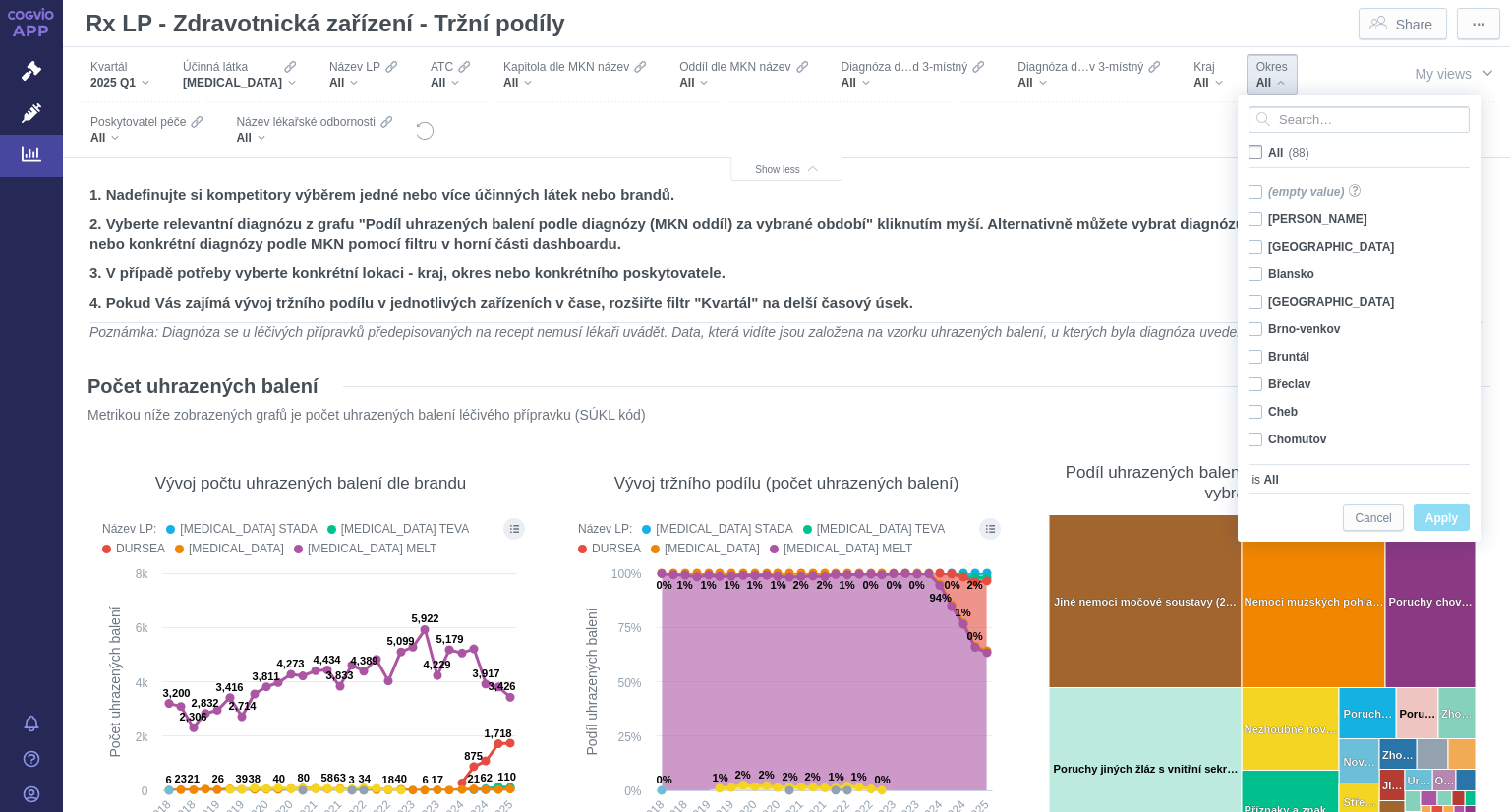
checkbox input "false"
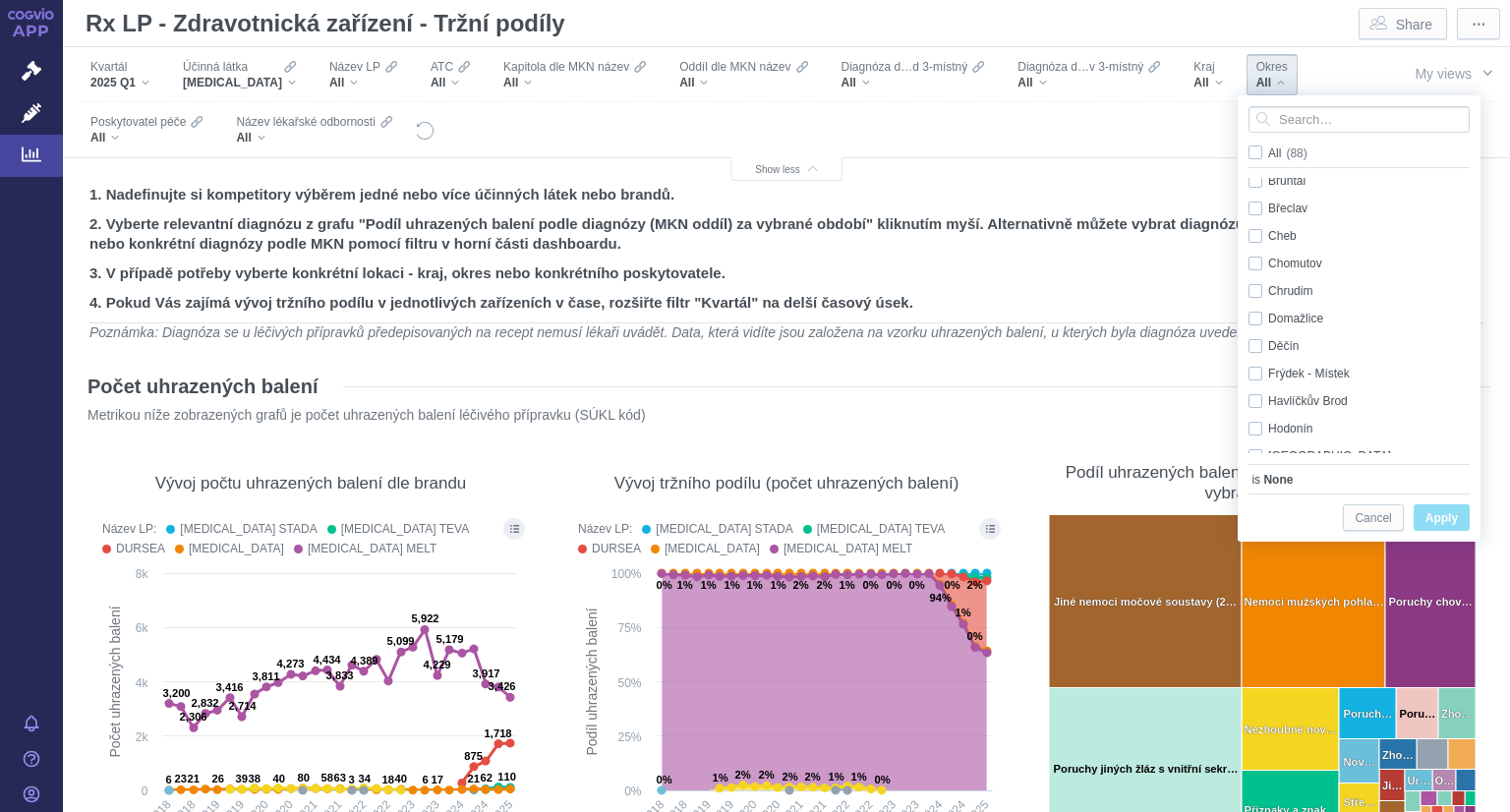
scroll to position [181, 0]
click at [1253, 341] on div "Děčín Only" at bounding box center [1361, 341] width 247 height 28
checkbox input "true"
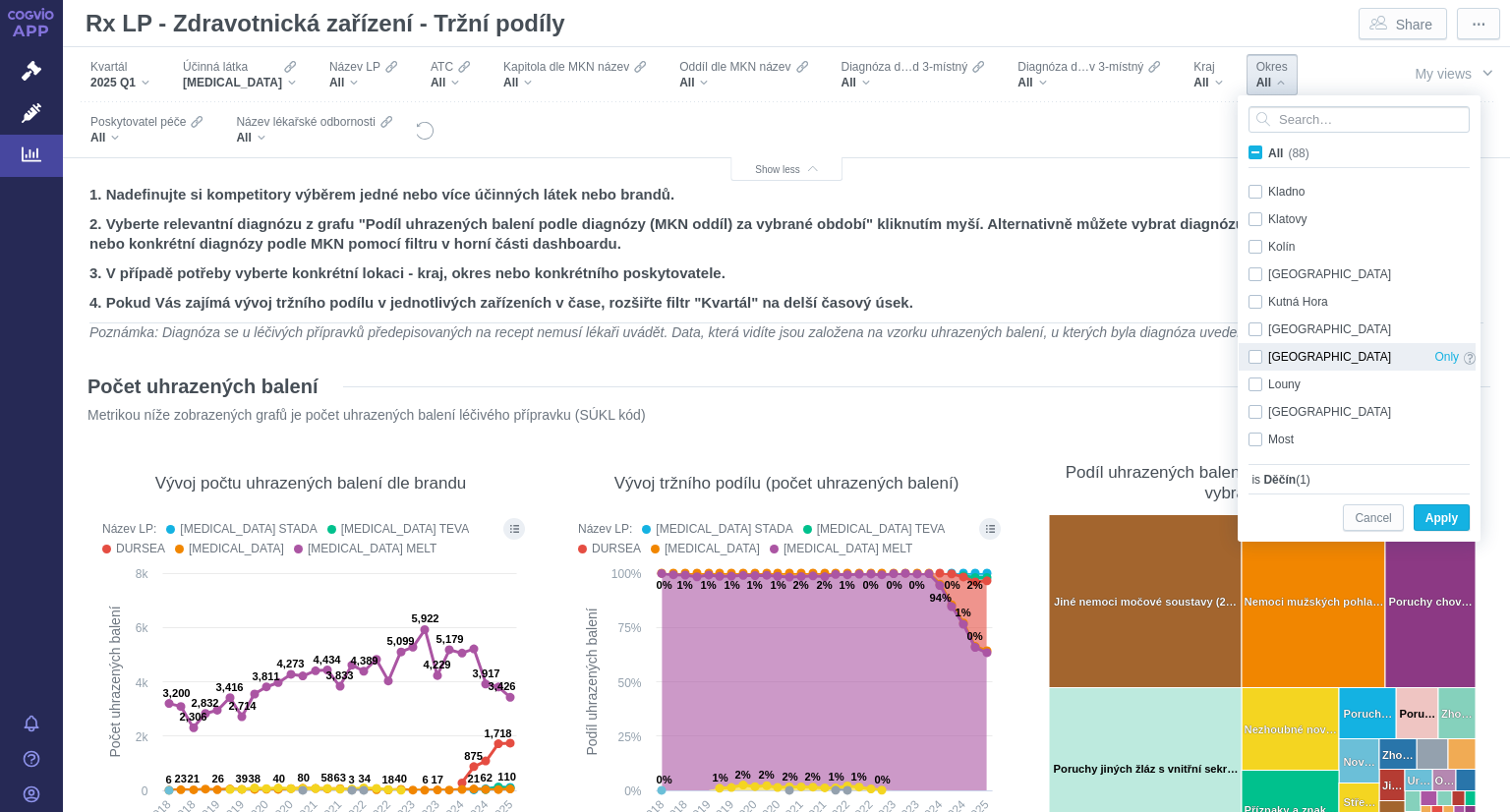
click at [1249, 352] on div "Litoměřice Only" at bounding box center [1361, 357] width 247 height 28
checkbox input "true"
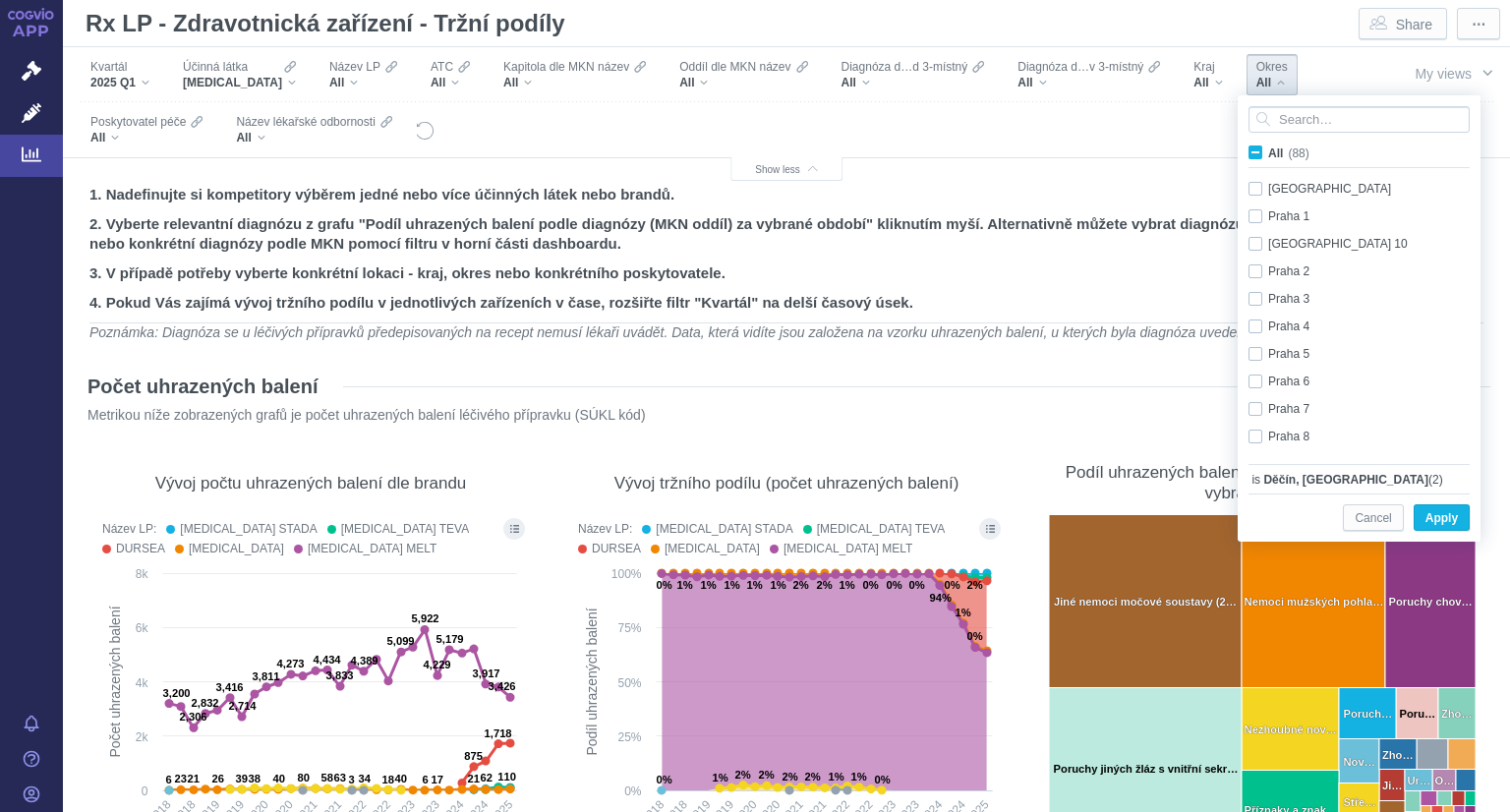
scroll to position [1295, 0]
click at [1254, 434] on div "Praha 8 Only" at bounding box center [1361, 438] width 247 height 28
checkbox input "true"
click at [1251, 399] on div "Praha 9 Only" at bounding box center [1361, 401] width 247 height 28
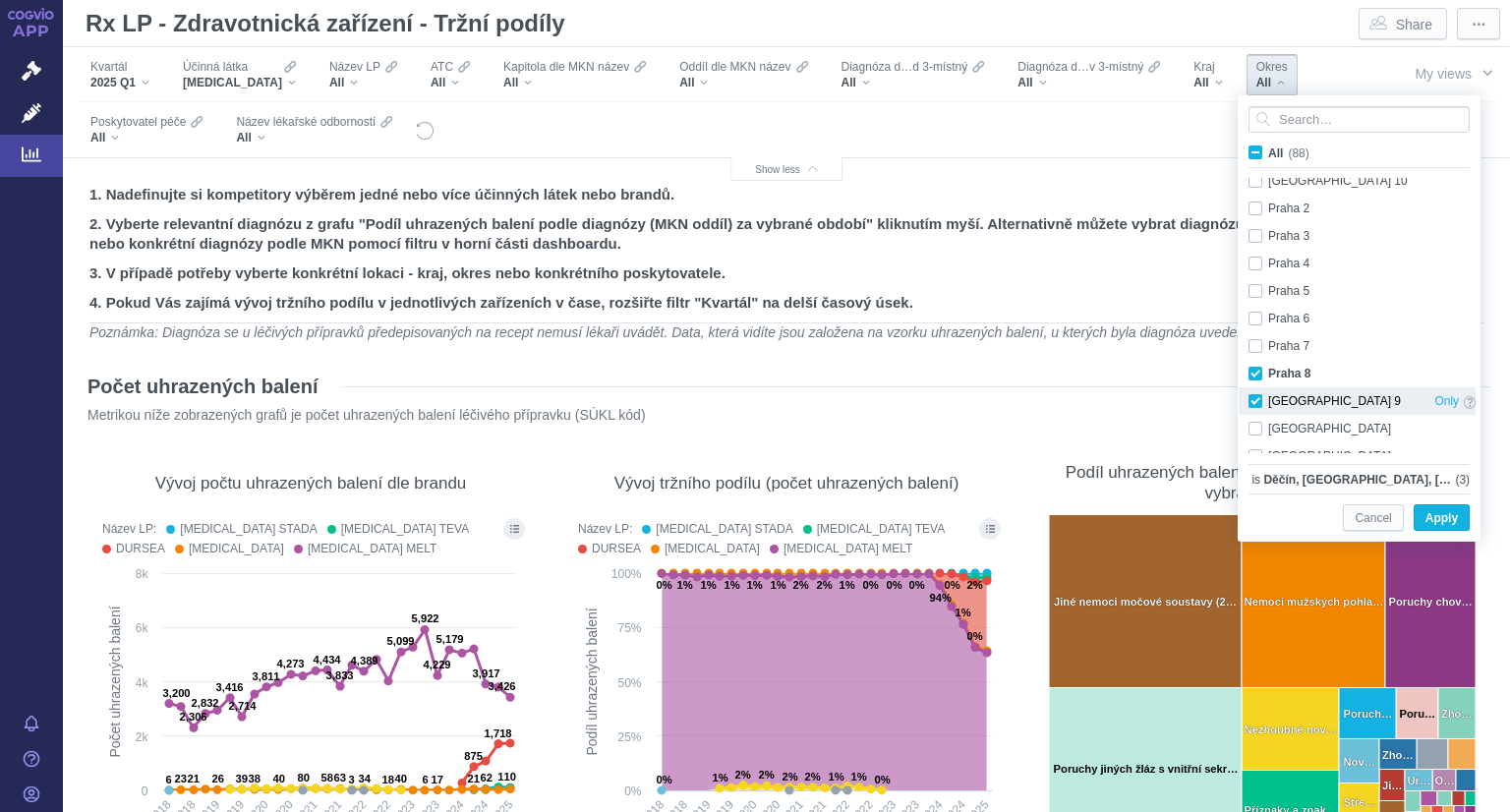
checkbox input "true"
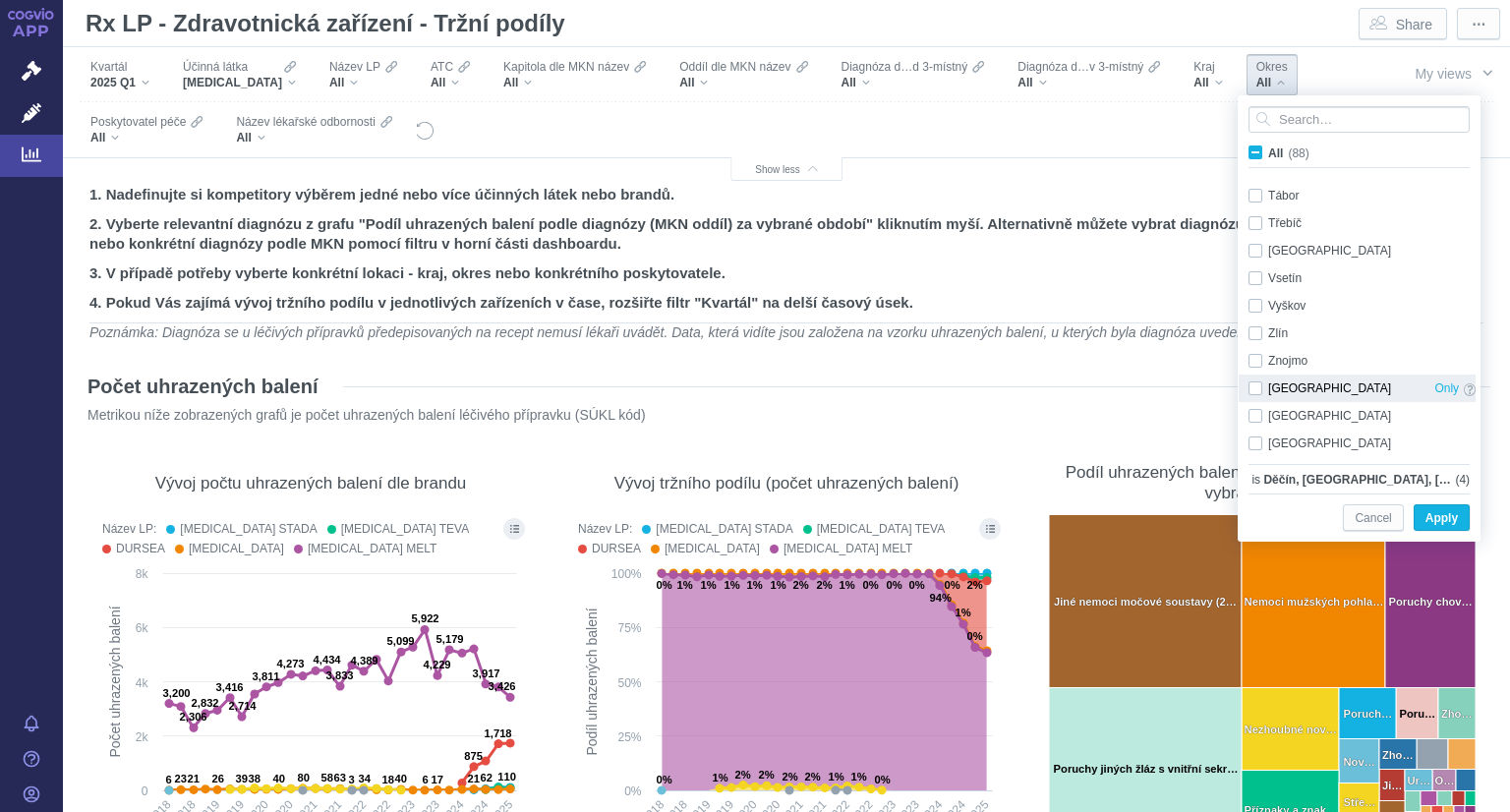
click at [1254, 383] on div "Ústí nad Labem Only" at bounding box center [1361, 388] width 247 height 28
checkbox input "true"
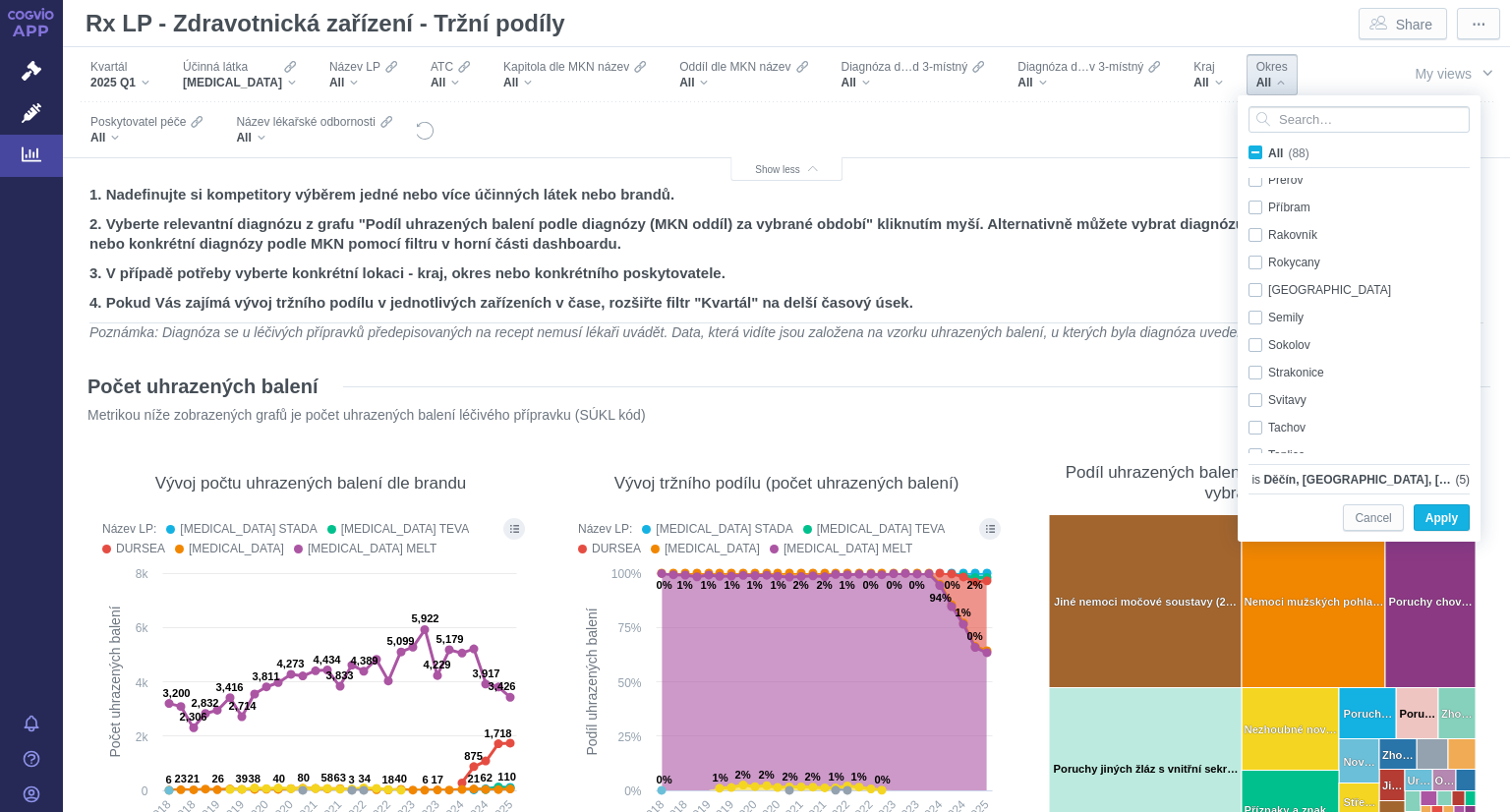
scroll to position [1717, 0]
click at [1256, 236] on div "Rakovník Only" at bounding box center [1361, 236] width 247 height 28
checkbox input "true"
click at [1437, 520] on span "Apply" at bounding box center [1441, 518] width 32 height 25
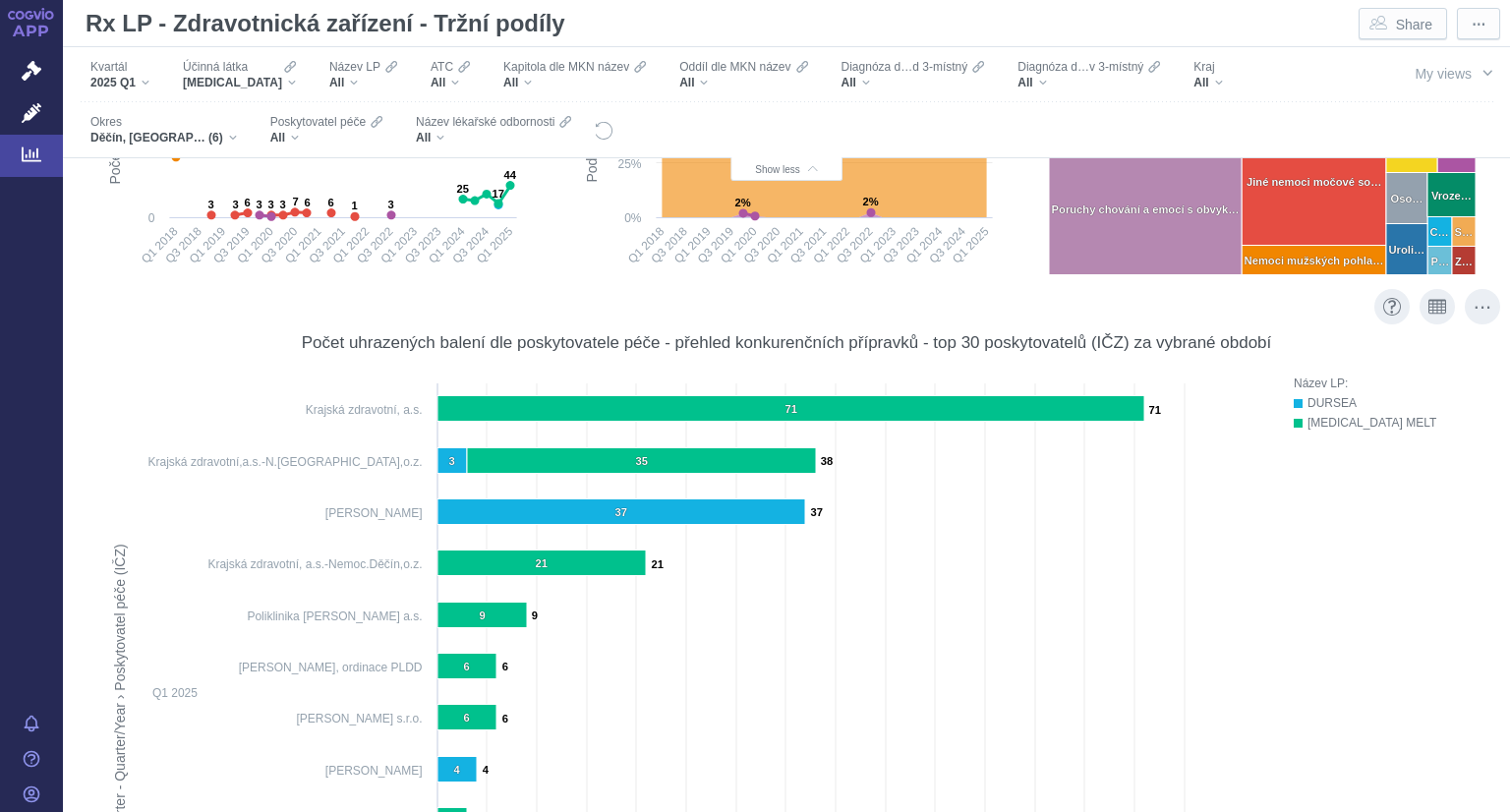
scroll to position [570, 0]
